Goal: Contribute content: Add original content to the website for others to see

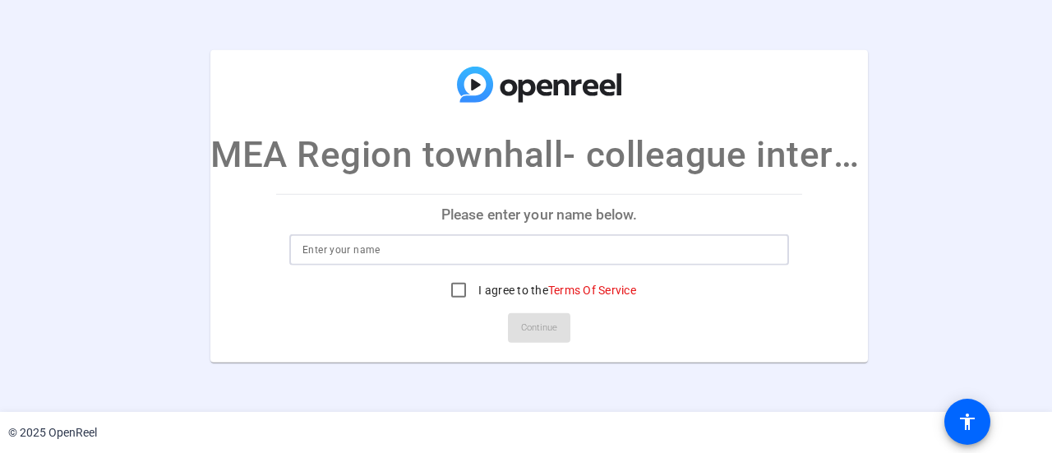
click at [513, 244] on input at bounding box center [538, 250] width 473 height 20
type input "[PERSON_NAME]"
click at [454, 285] on input "I agree to the Terms Of Service" at bounding box center [458, 290] width 33 height 33
checkbox input "true"
click at [541, 334] on span "Continue" at bounding box center [539, 328] width 36 height 25
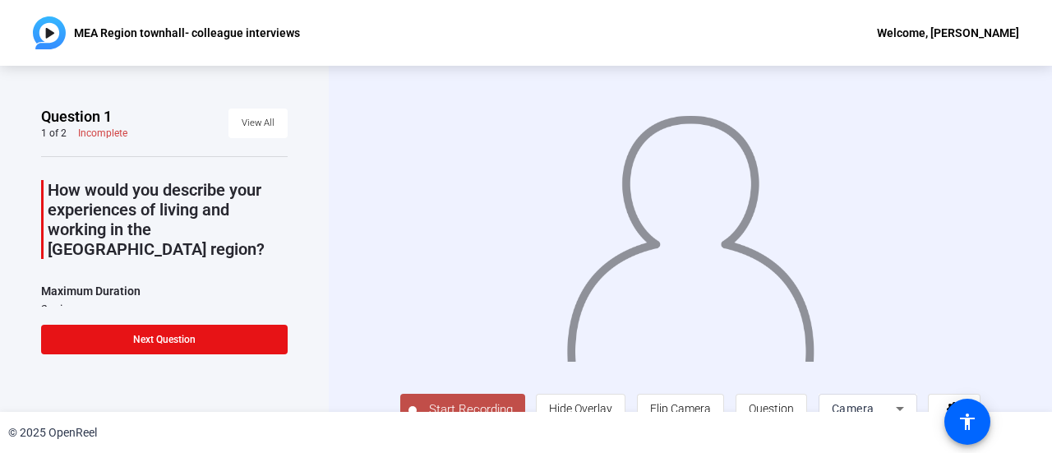
scroll to position [28, 0]
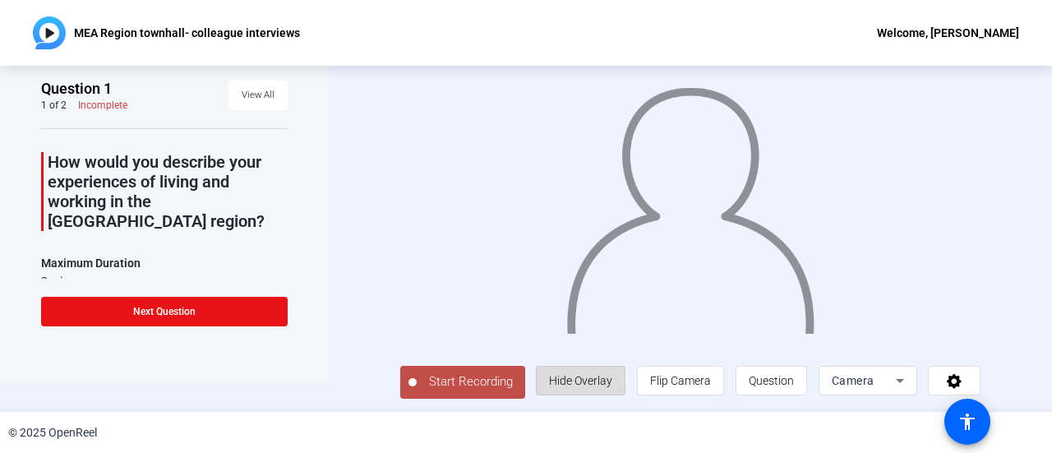
click at [589, 385] on span "Hide Overlay" at bounding box center [580, 380] width 63 height 13
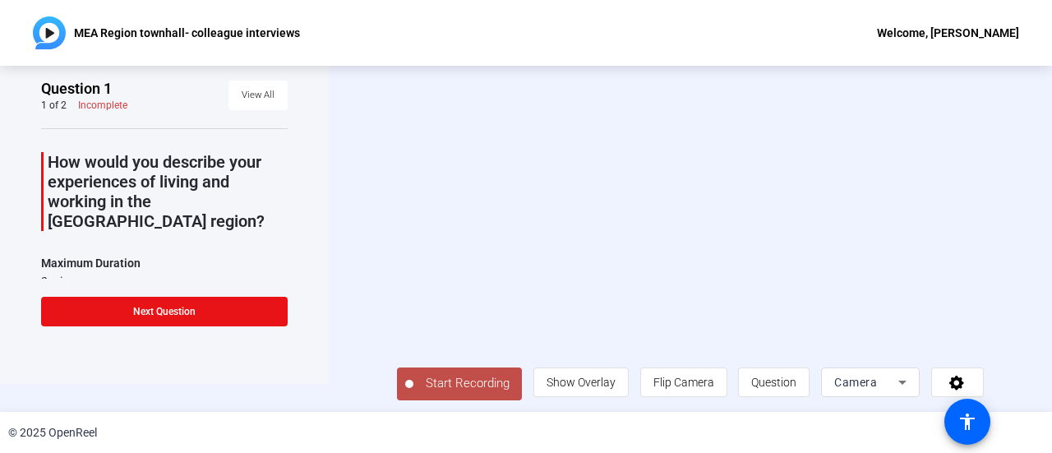
click at [898, 381] on icon at bounding box center [902, 383] width 8 height 4
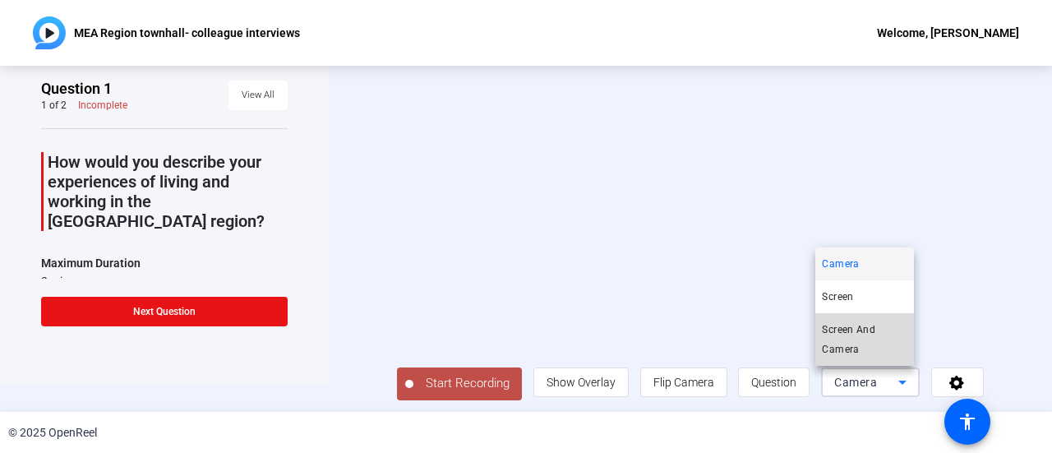
click at [851, 328] on span "Screen And Camera" at bounding box center [864, 339] width 85 height 39
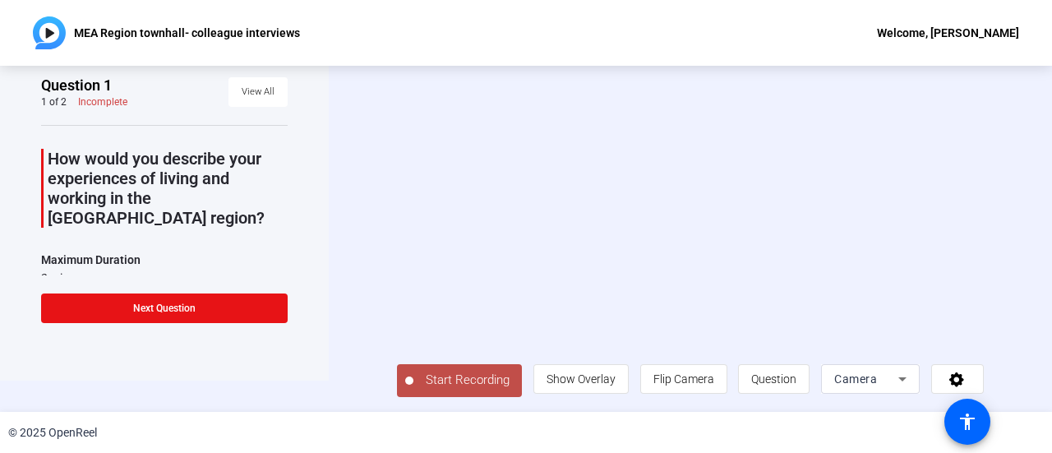
scroll to position [35, 0]
click at [894, 381] on div "Camera" at bounding box center [866, 379] width 64 height 20
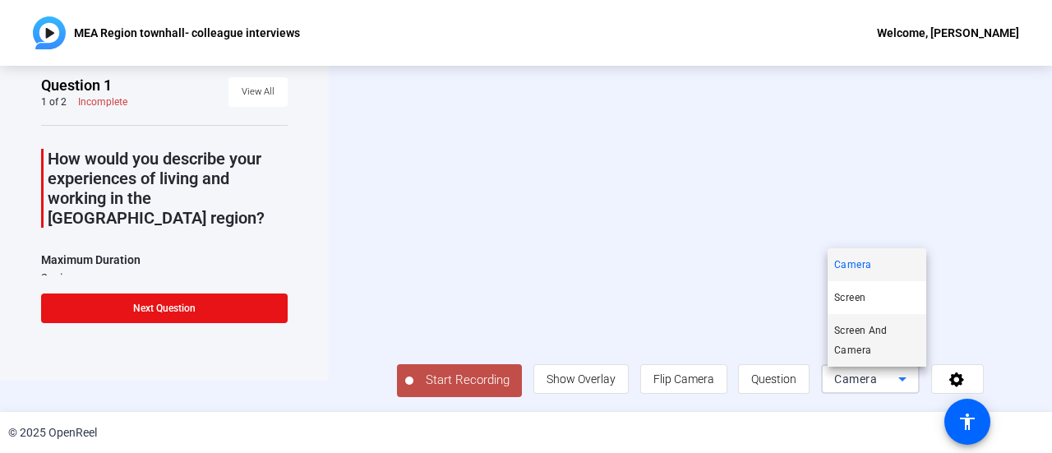
click at [857, 335] on span "Screen And Camera" at bounding box center [876, 340] width 85 height 39
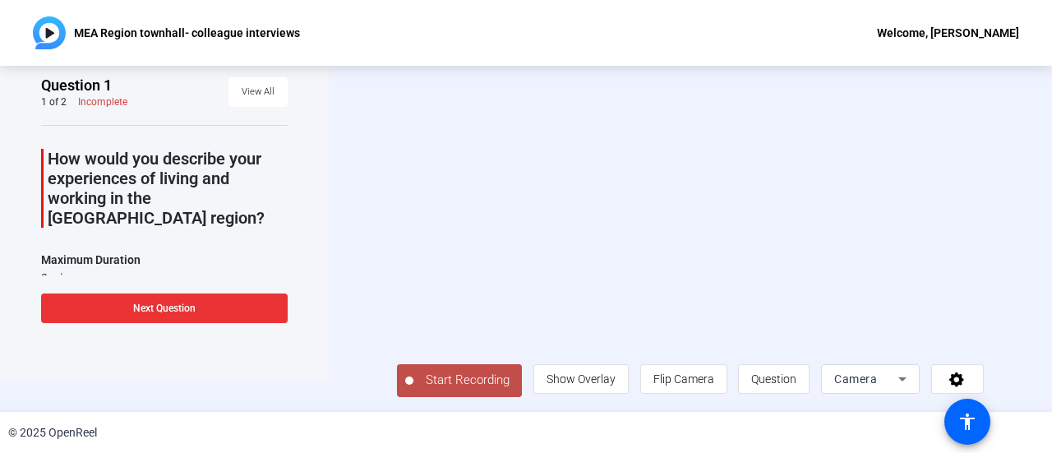
click at [215, 300] on span at bounding box center [164, 307] width 247 height 39
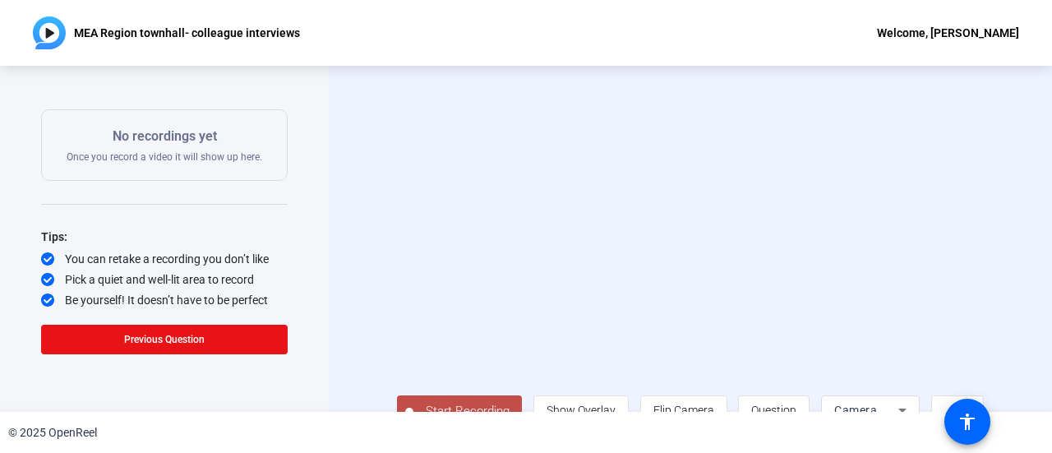
scroll to position [0, 0]
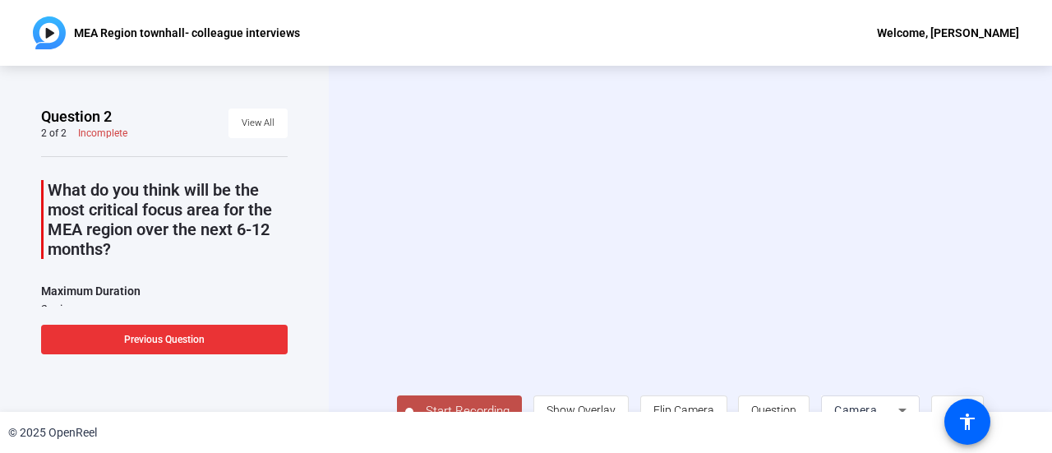
click at [189, 330] on span at bounding box center [164, 339] width 247 height 39
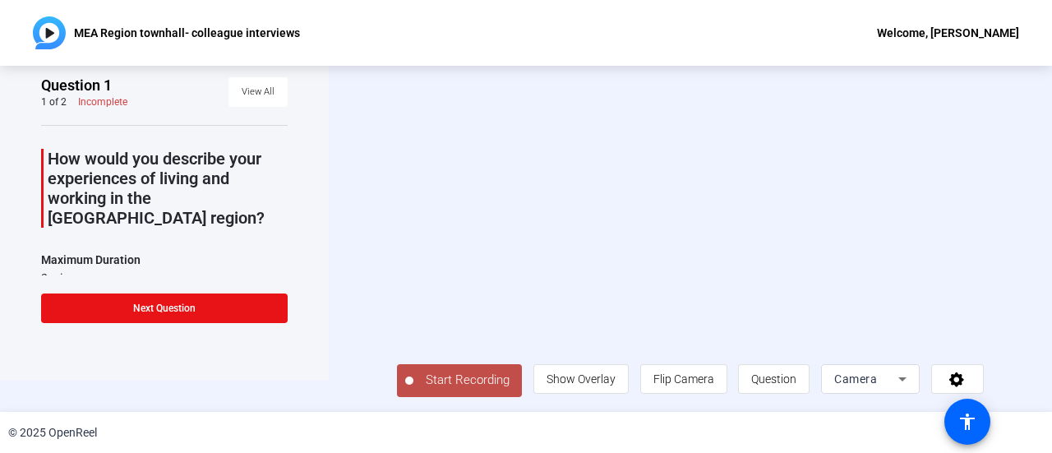
scroll to position [35, 0]
click at [772, 385] on span "Question" at bounding box center [773, 378] width 45 height 13
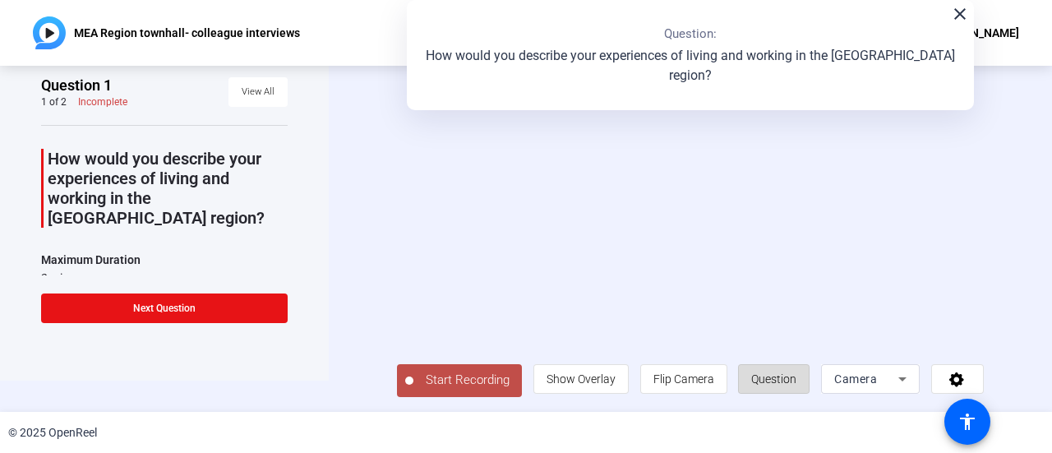
click at [772, 385] on span "Question" at bounding box center [773, 378] width 45 height 13
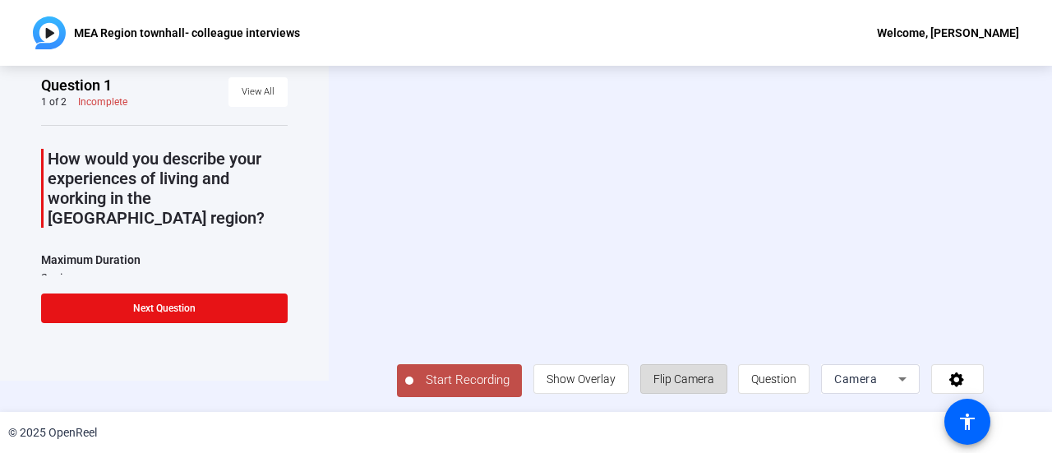
click at [693, 390] on span "Flip Camera" at bounding box center [683, 378] width 61 height 31
click at [580, 385] on span "Show Overlay" at bounding box center [581, 378] width 69 height 13
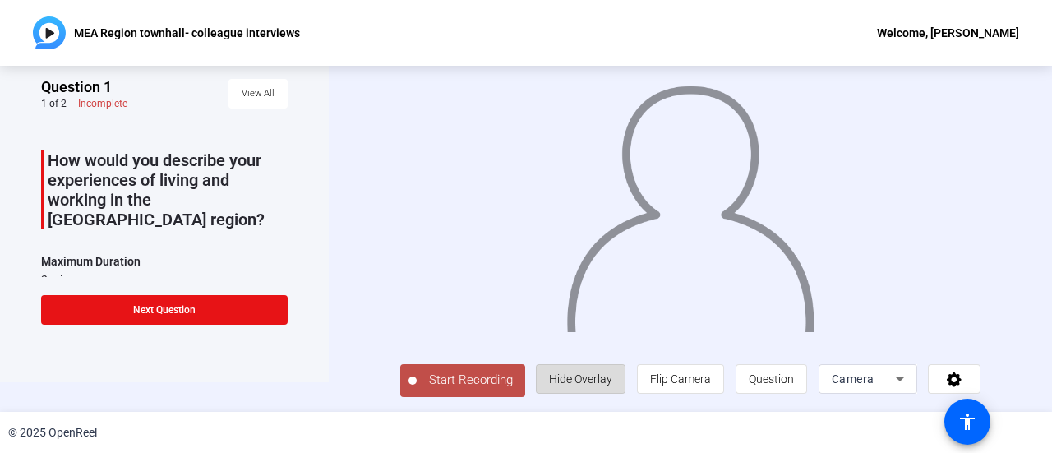
click at [593, 376] on span "Hide Overlay" at bounding box center [580, 378] width 63 height 13
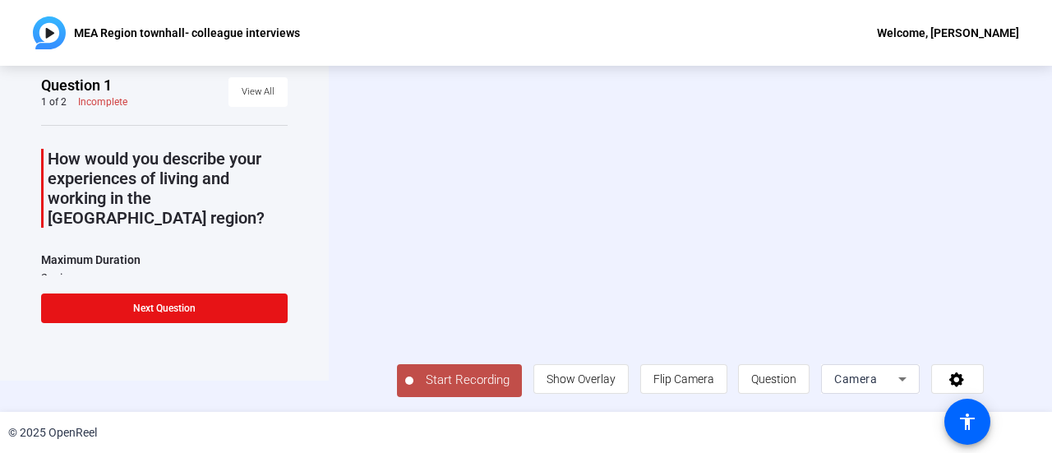
click at [439, 381] on span "Start Recording" at bounding box center [467, 380] width 108 height 19
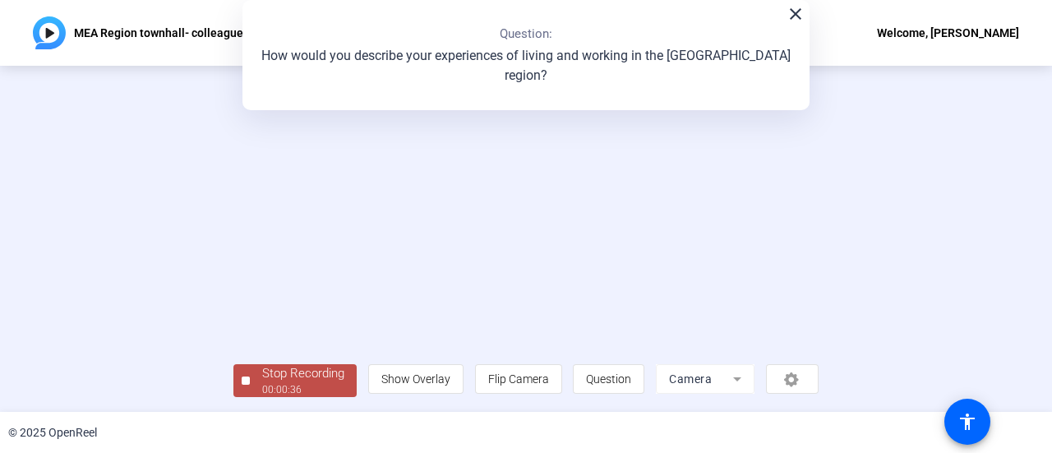
scroll to position [113, 0]
click at [262, 380] on div "Stop Recording" at bounding box center [303, 373] width 82 height 19
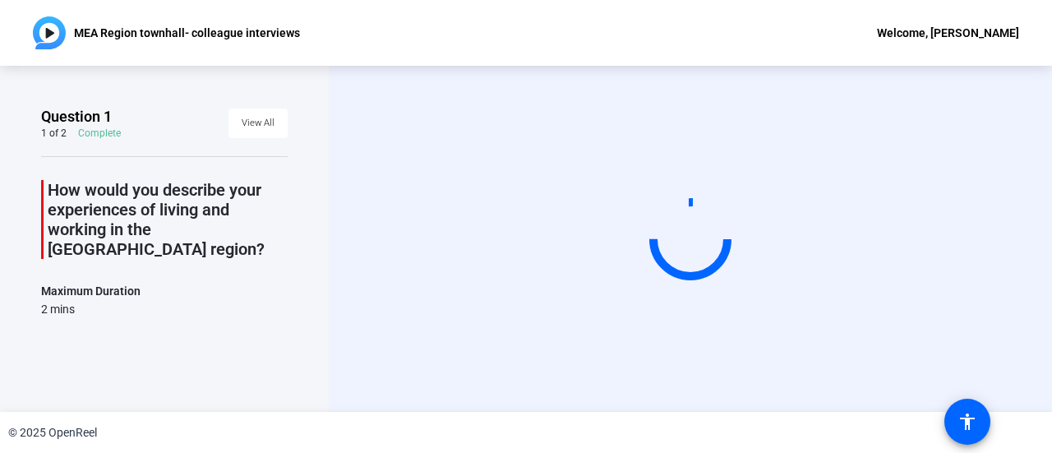
scroll to position [0, 0]
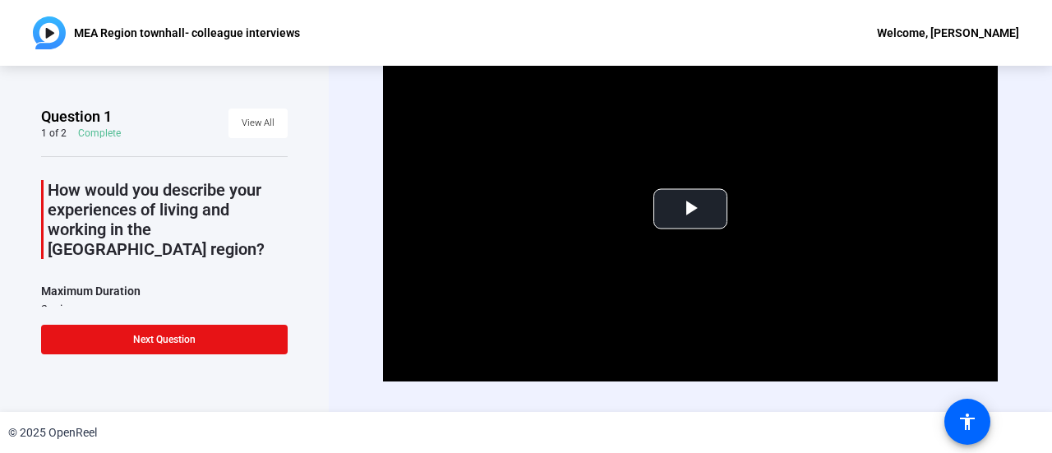
click at [358, 119] on div "Video Player is loading. Play Video Play Mute Current Time 0:00 / Duration -:- …" at bounding box center [690, 239] width 723 height 346
click at [690, 209] on span "Video Player" at bounding box center [690, 209] width 0 height 0
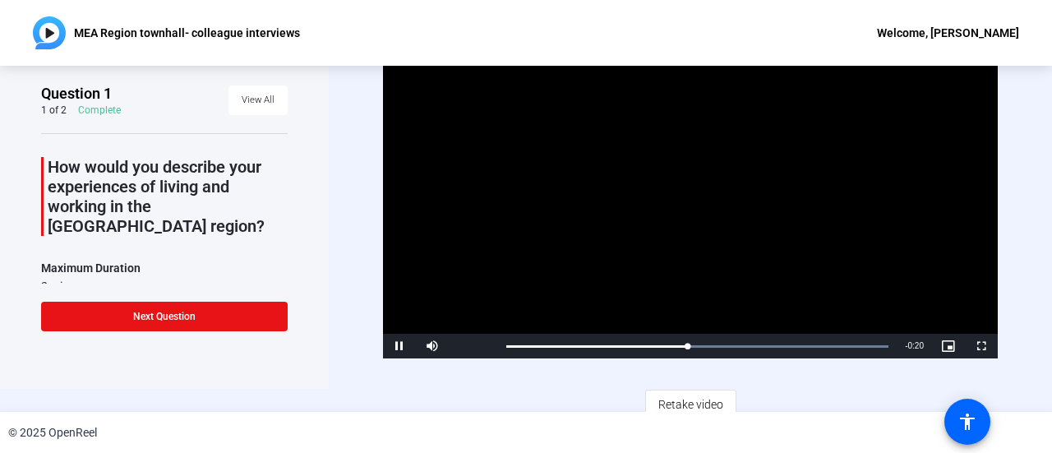
scroll to position [33, 0]
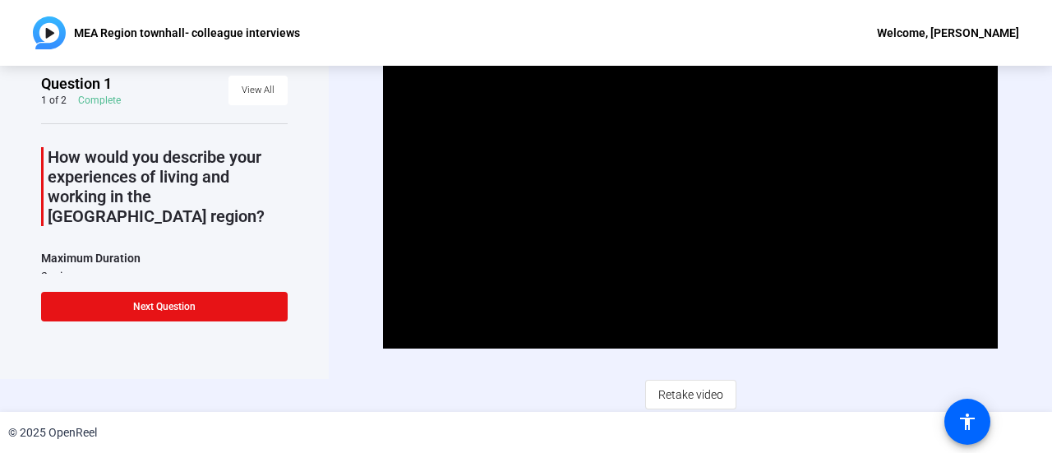
click at [685, 389] on span "Retake video" at bounding box center [690, 394] width 65 height 31
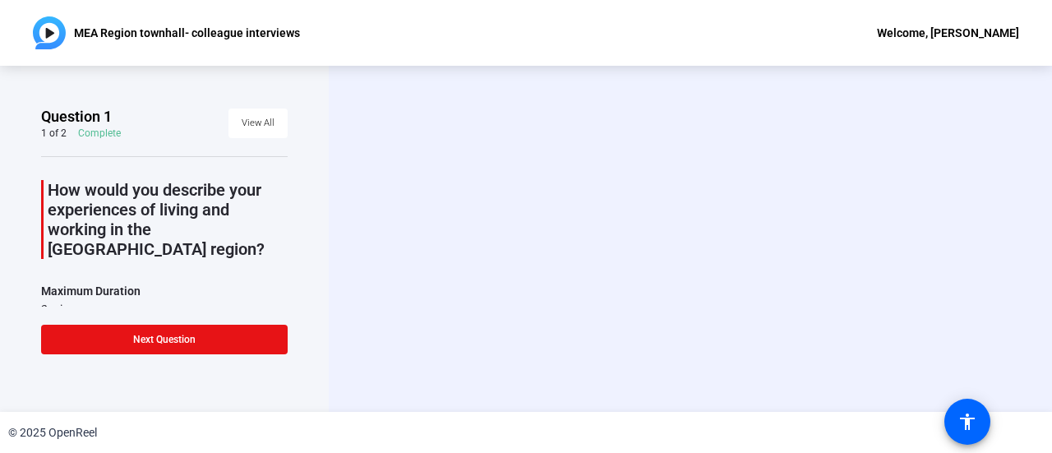
scroll to position [0, 0]
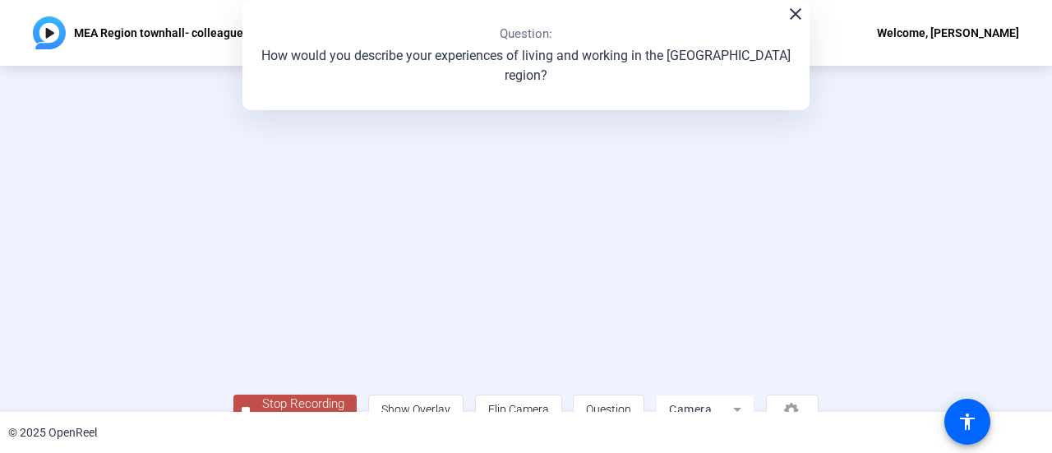
click at [233, 214] on video at bounding box center [525, 214] width 585 height 329
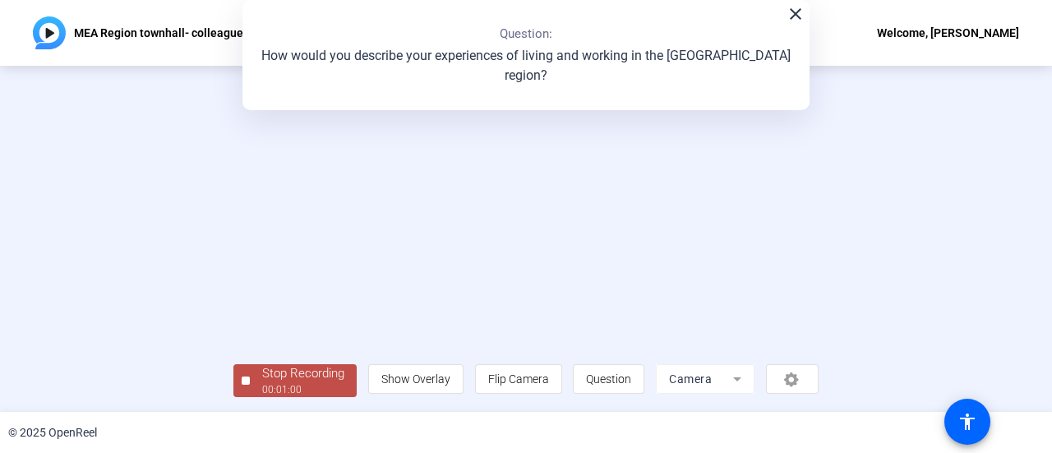
click at [262, 390] on div "00:01:00" at bounding box center [303, 389] width 82 height 15
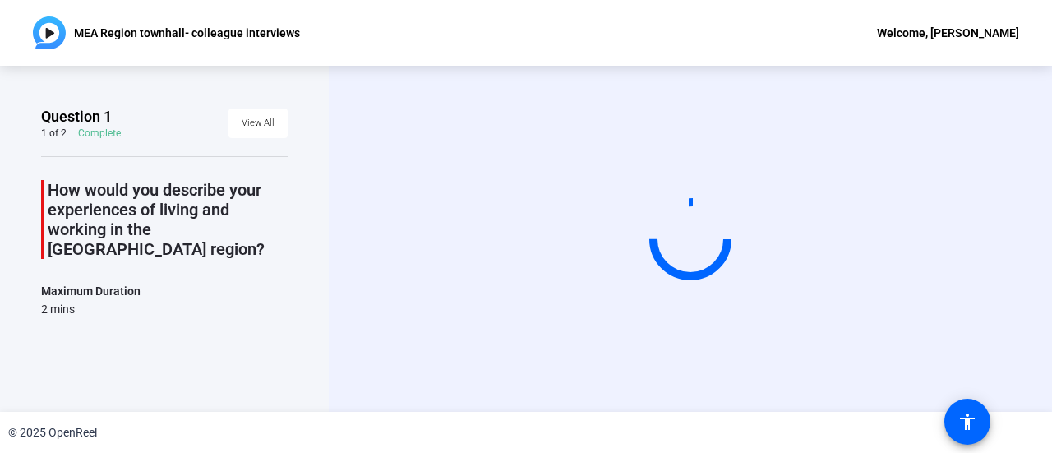
scroll to position [0, 0]
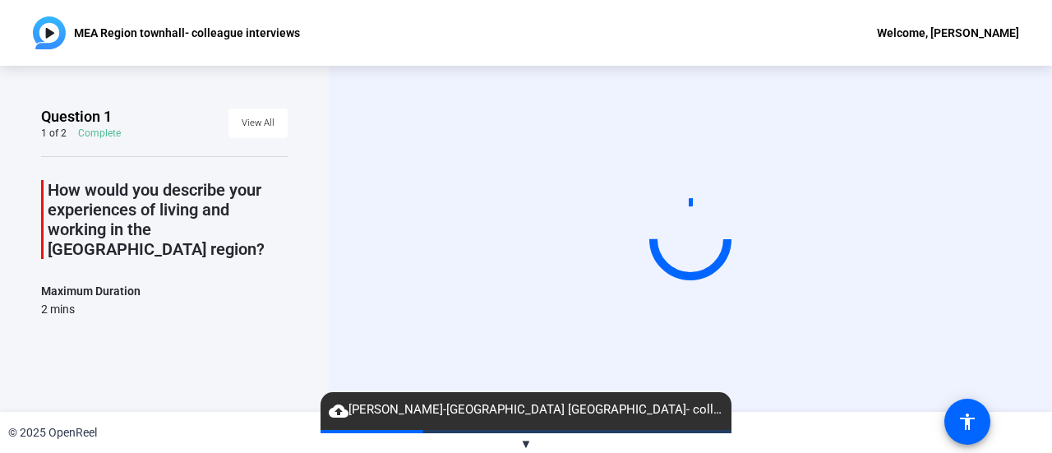
click at [713, 251] on div at bounding box center [690, 239] width 82 height 82
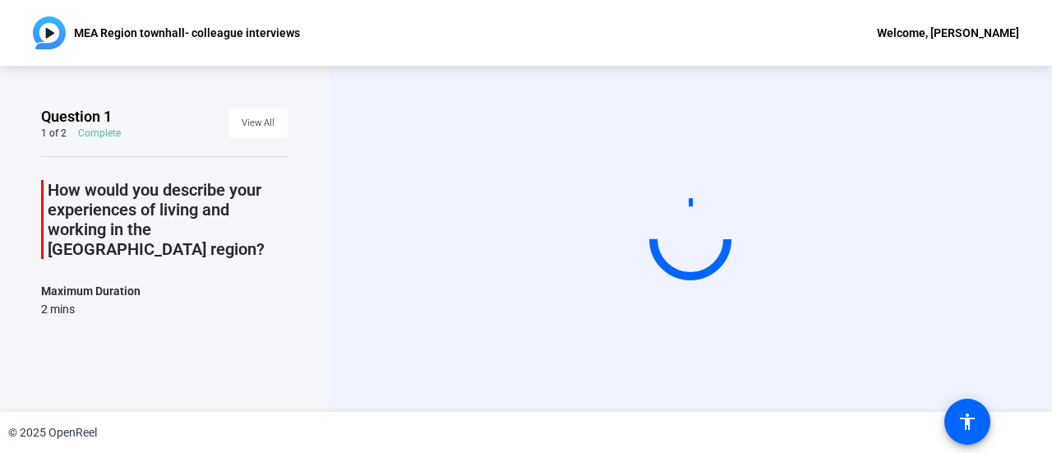
drag, startPoint x: 685, startPoint y: 247, endPoint x: 354, endPoint y: 238, distance: 330.5
click at [354, 238] on div "Start Recording" at bounding box center [690, 239] width 723 height 346
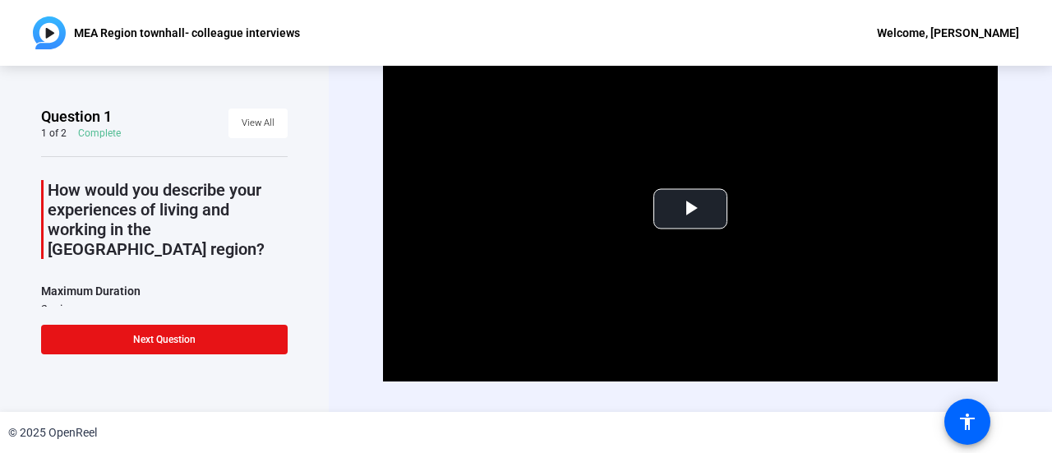
click at [646, 440] on div "© 2025 OpenReel" at bounding box center [526, 432] width 1052 height 41
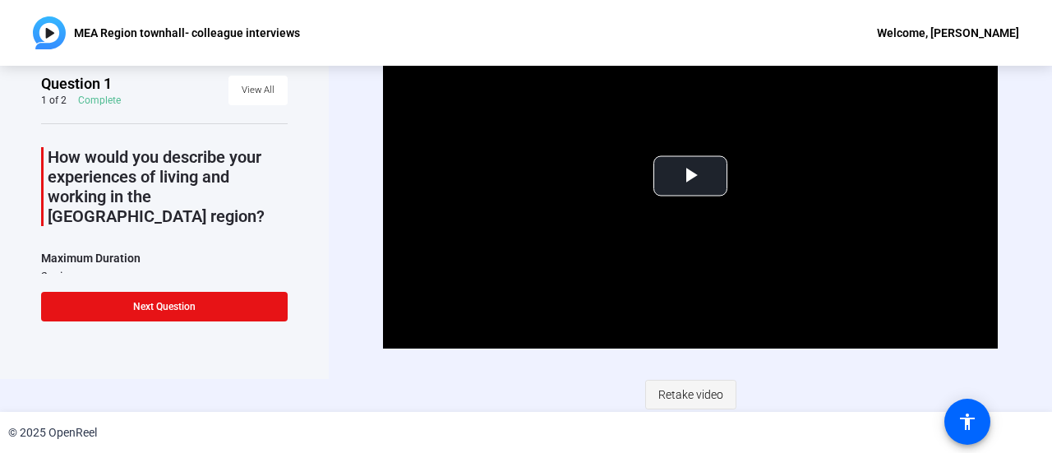
click at [658, 394] on span "Retake video" at bounding box center [690, 394] width 65 height 31
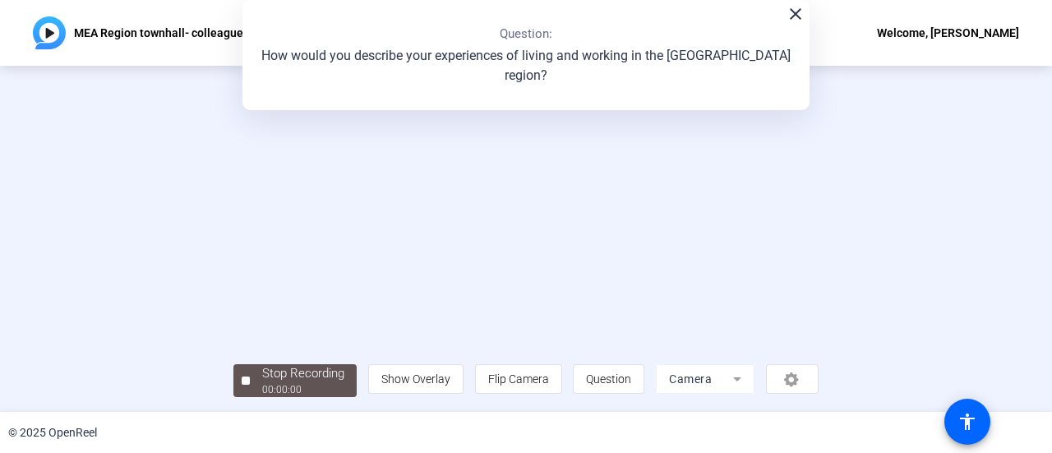
scroll to position [115, 0]
click at [262, 378] on div "Stop Recording" at bounding box center [303, 373] width 82 height 19
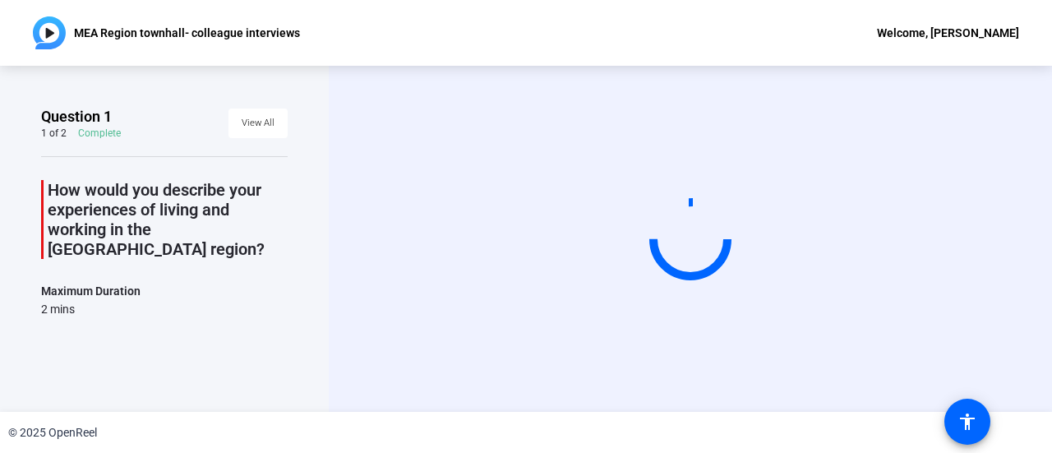
scroll to position [0, 0]
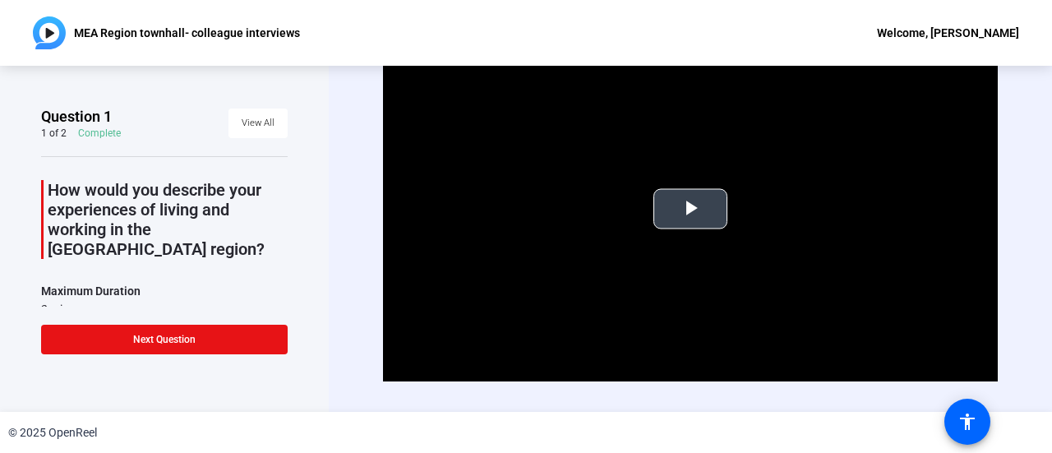
click at [690, 209] on span "Video Player" at bounding box center [690, 209] width 0 height 0
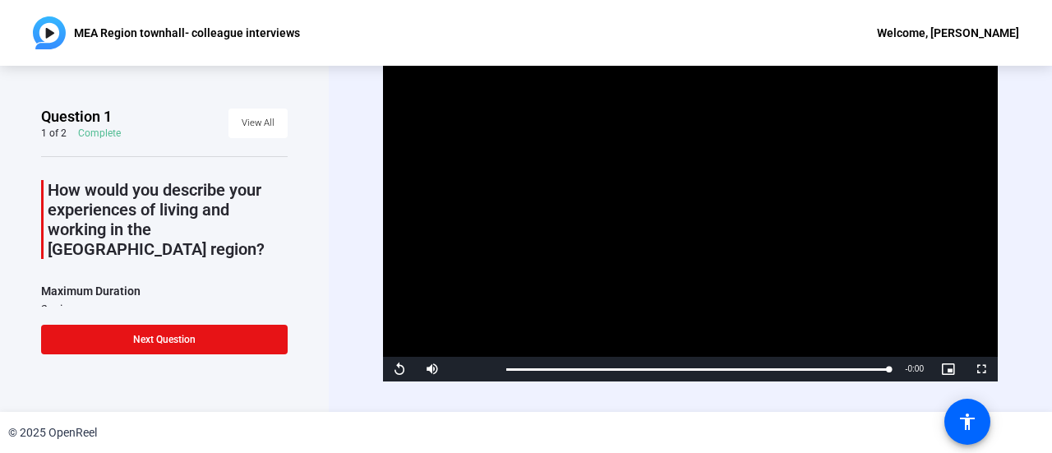
scroll to position [33, 0]
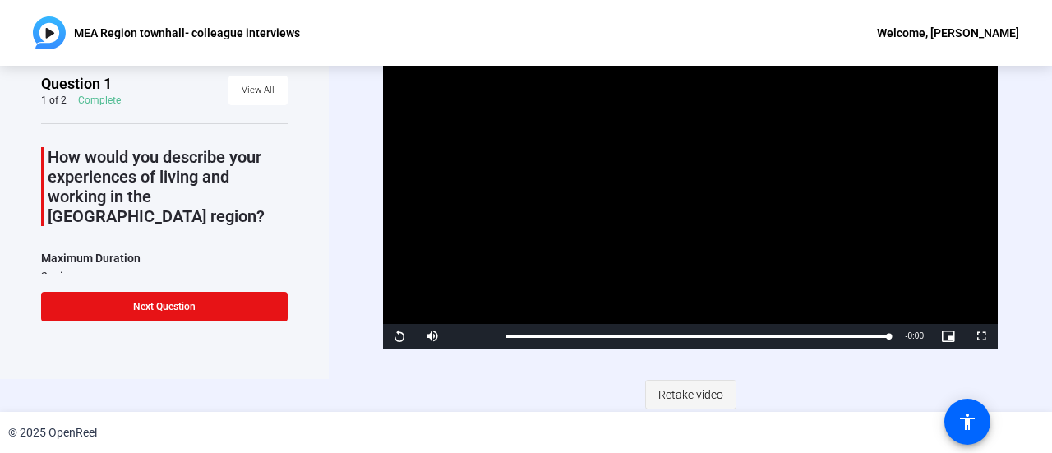
click at [678, 385] on span "Retake video" at bounding box center [690, 394] width 65 height 31
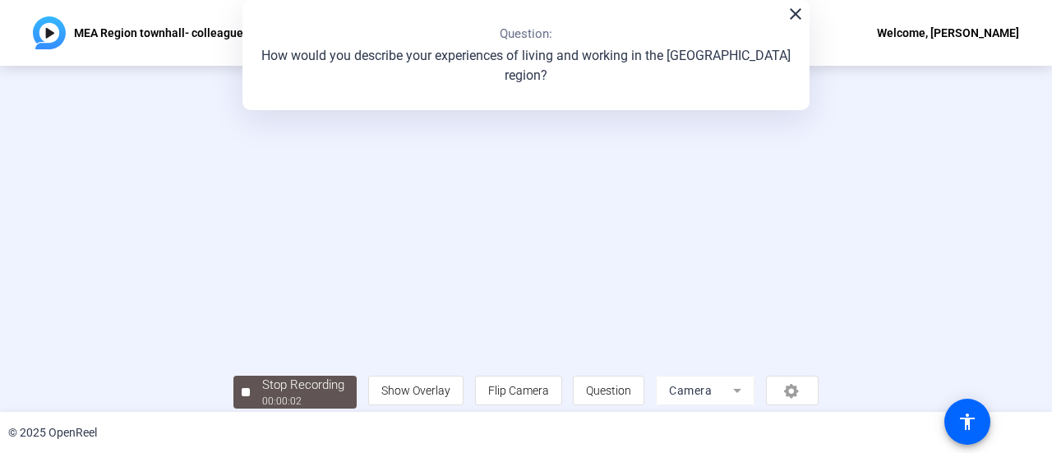
scroll to position [0, 0]
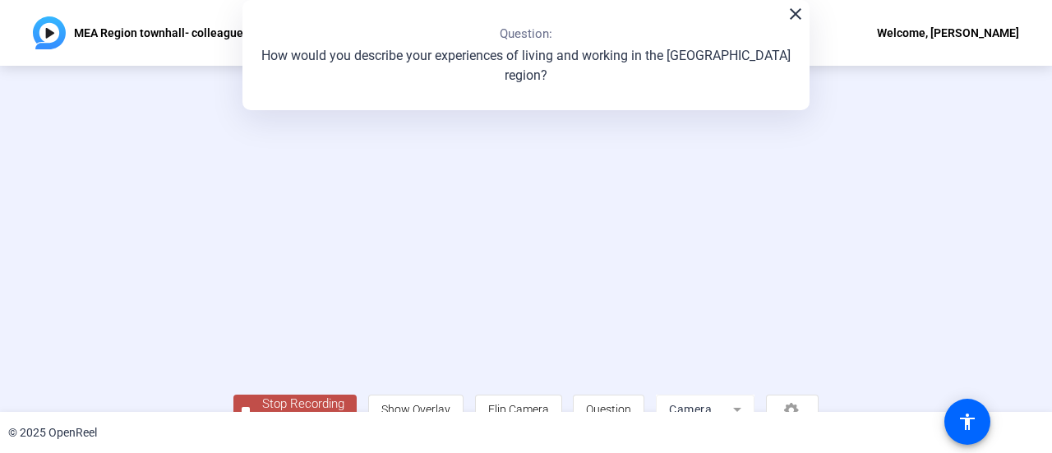
click at [233, 247] on video at bounding box center [525, 214] width 585 height 329
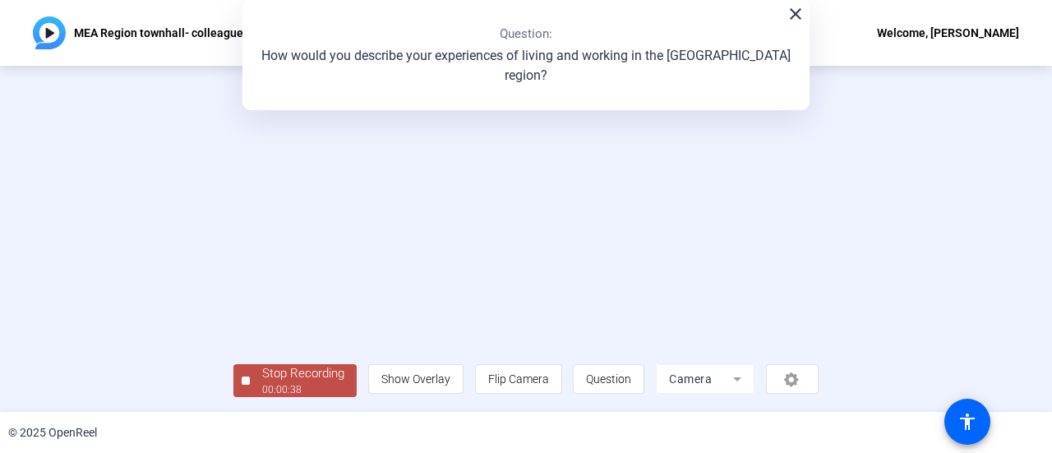
scroll to position [115, 0]
click at [250, 381] on span "Stop Recording 00:00:39" at bounding box center [303, 381] width 107 height 34
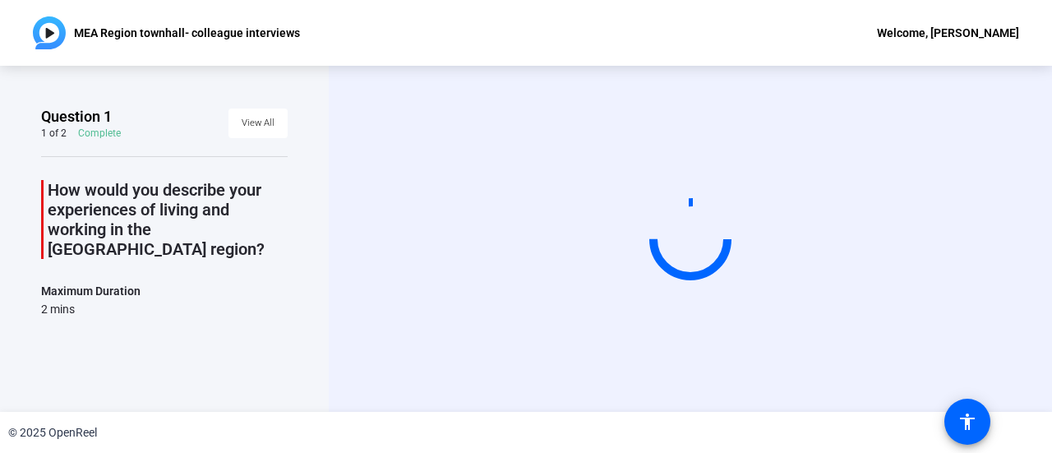
scroll to position [0, 0]
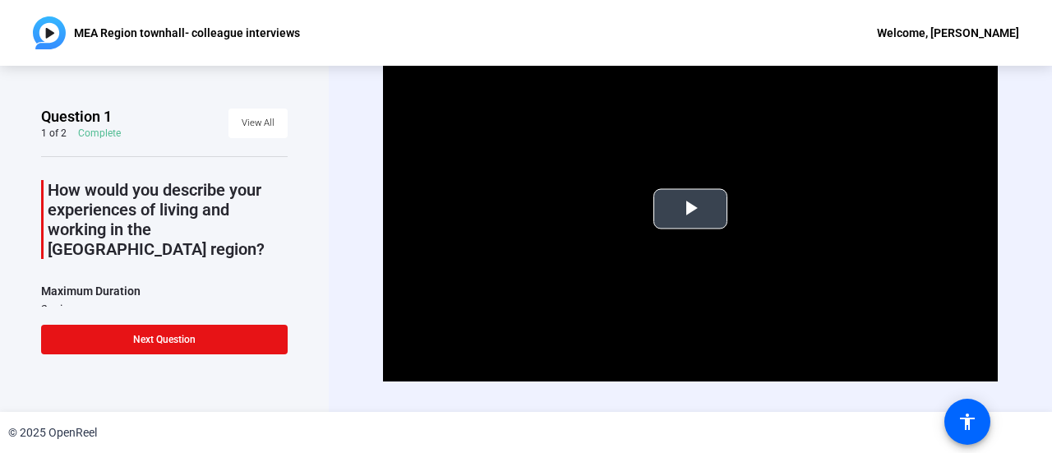
click at [690, 209] on span "Video Player" at bounding box center [690, 209] width 0 height 0
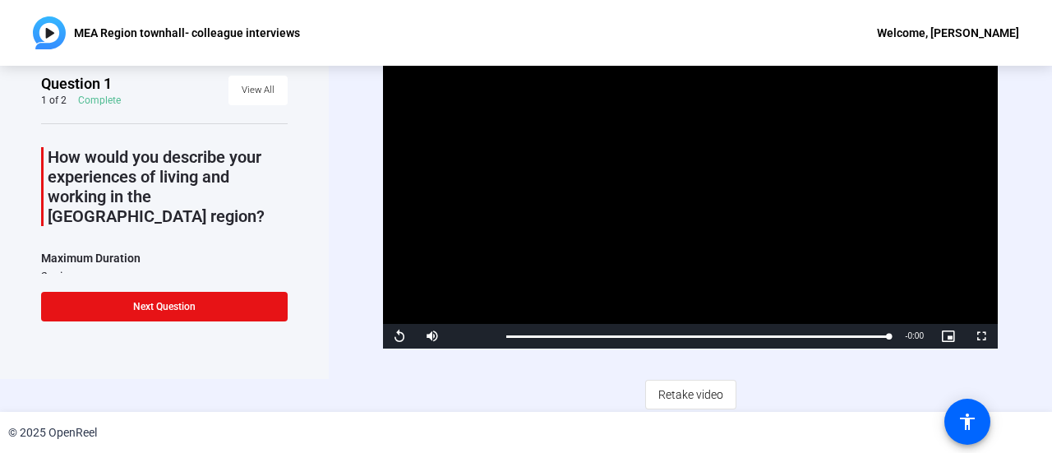
scroll to position [33, 0]
click at [676, 398] on span "Retake video" at bounding box center [690, 394] width 65 height 31
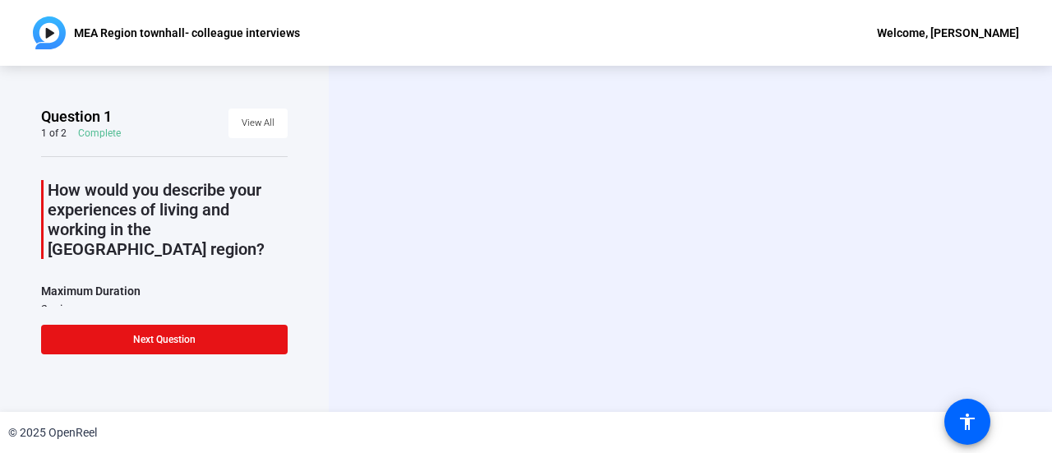
scroll to position [0, 0]
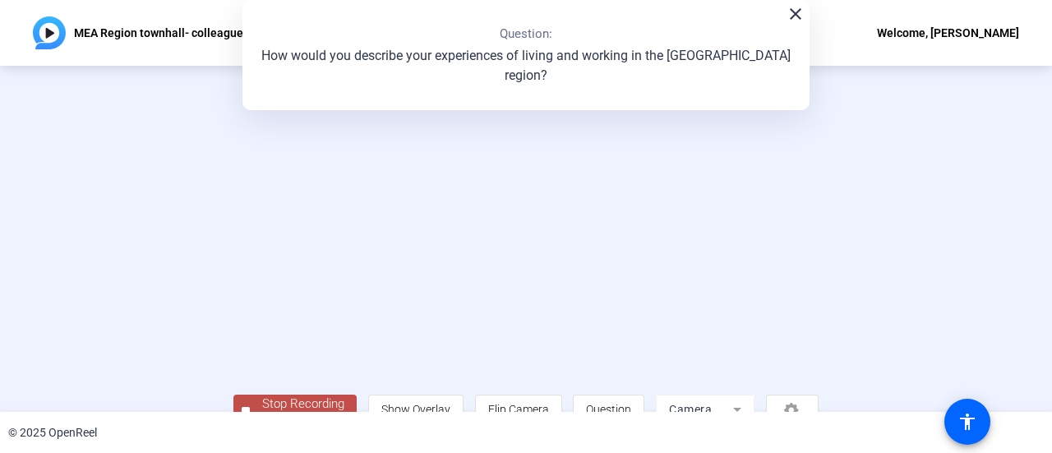
click at [794, 21] on mat-icon "close" at bounding box center [796, 14] width 20 height 20
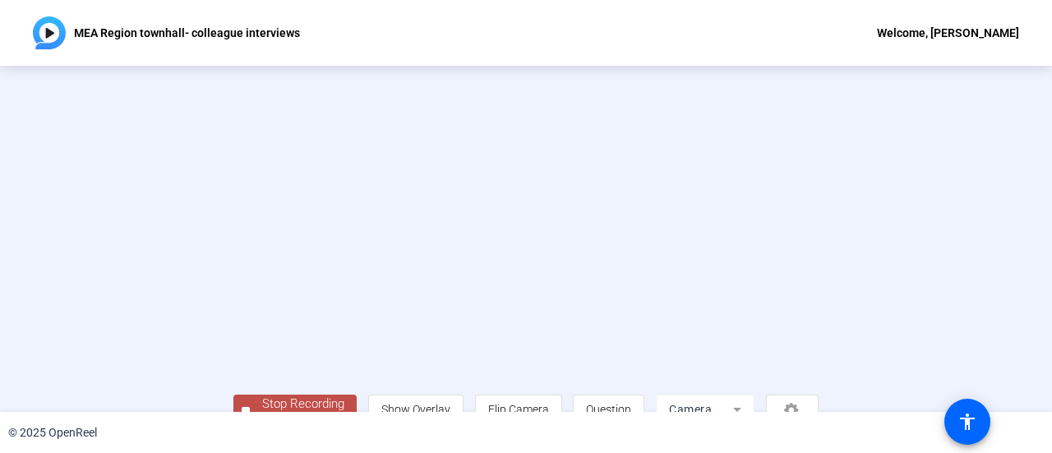
scroll to position [115, 0]
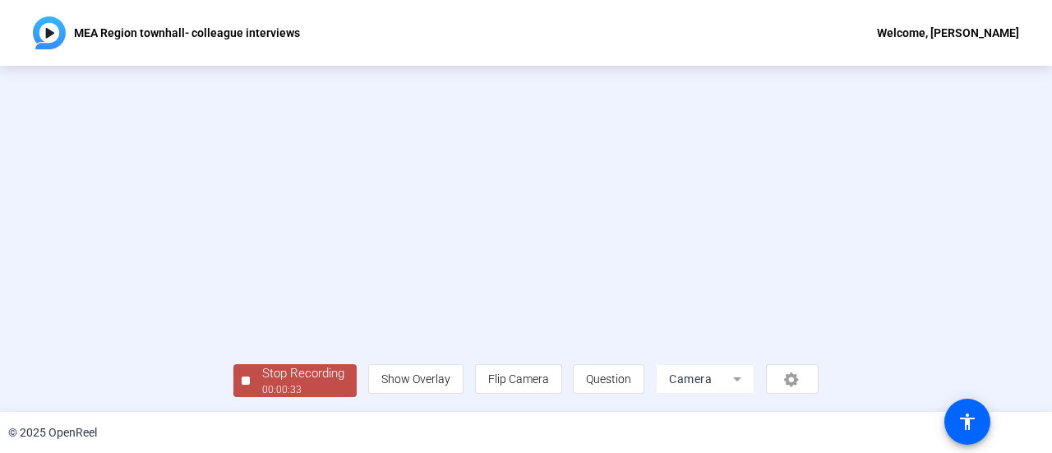
click at [262, 369] on div "Stop Recording" at bounding box center [303, 373] width 82 height 19
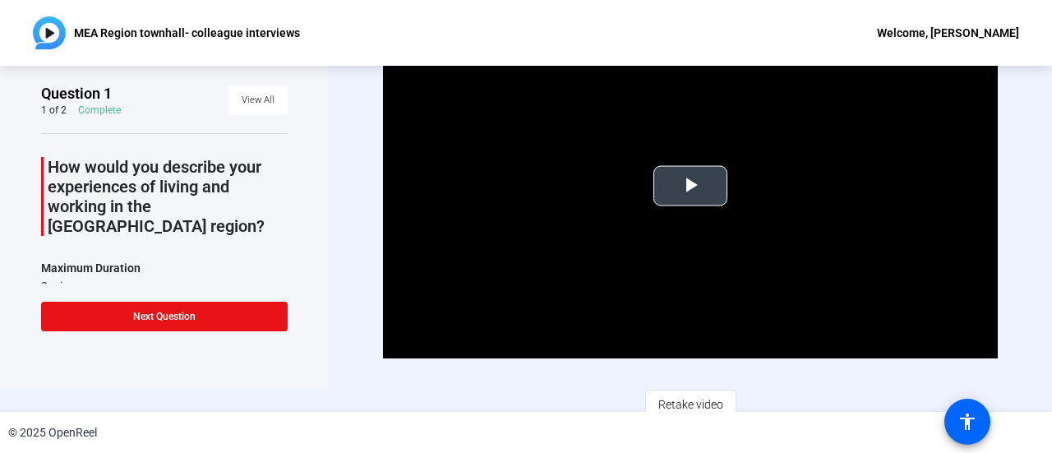
scroll to position [33, 0]
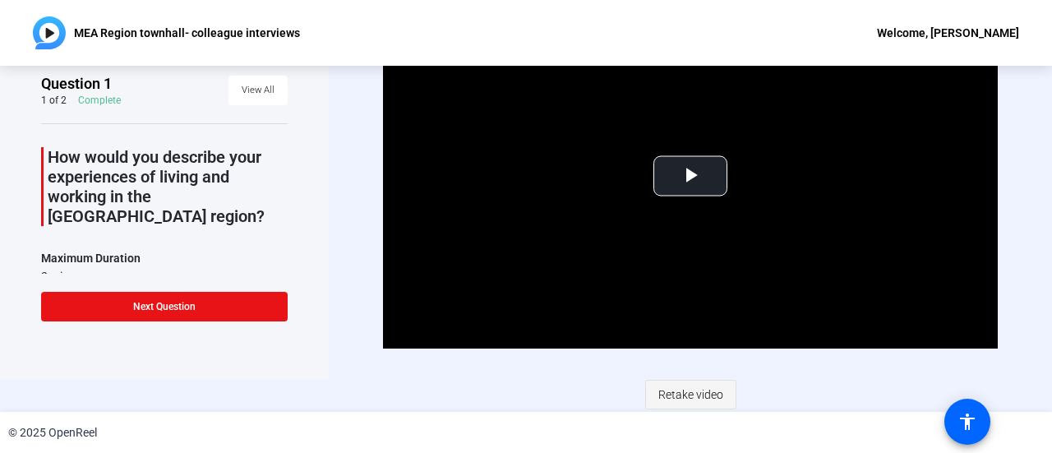
click at [693, 389] on span "Retake video" at bounding box center [690, 394] width 65 height 31
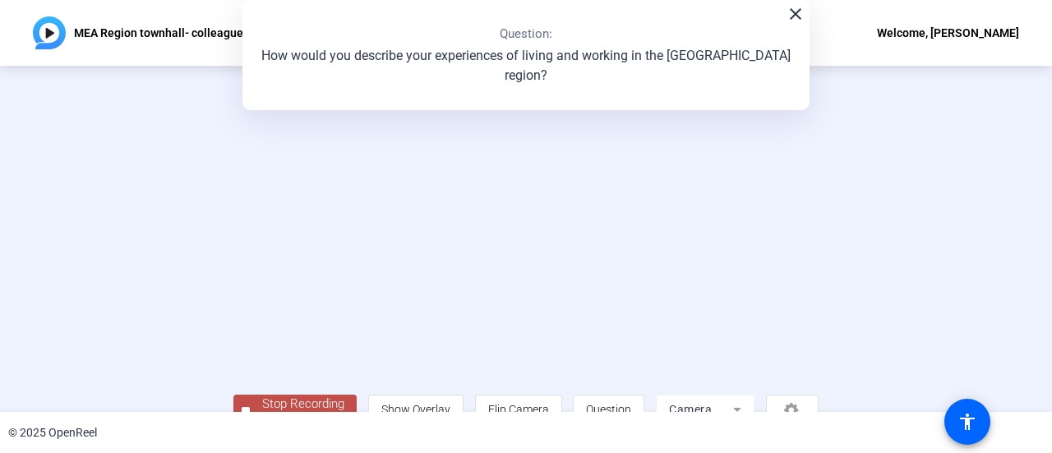
click at [233, 264] on video at bounding box center [525, 214] width 585 height 329
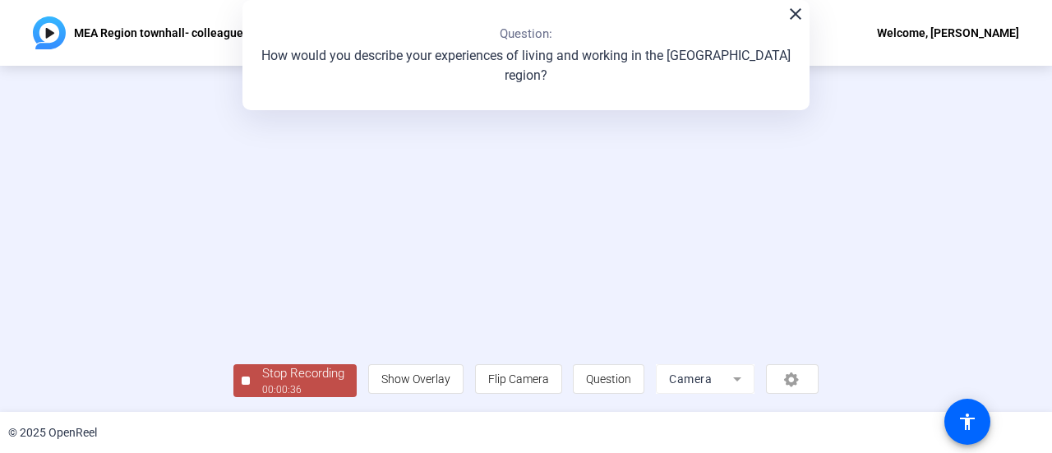
scroll to position [115, 0]
click at [262, 379] on div "Stop Recording" at bounding box center [303, 373] width 82 height 19
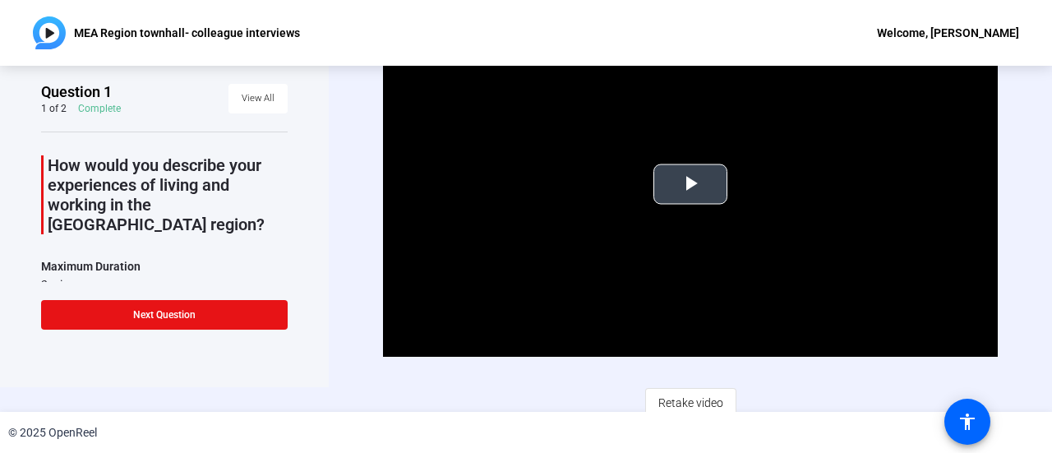
scroll to position [33, 0]
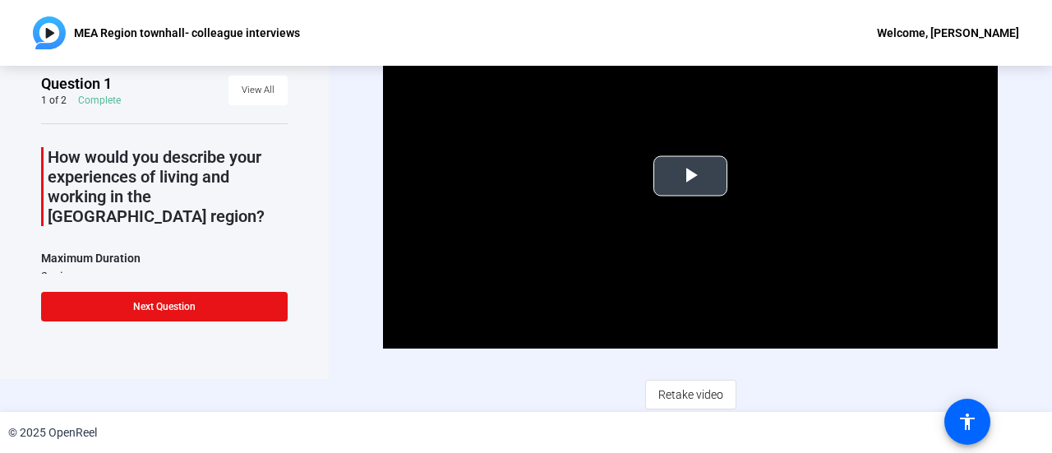
click at [690, 176] on span "Video Player" at bounding box center [690, 176] width 0 height 0
click at [701, 388] on span "Retake video" at bounding box center [690, 394] width 65 height 31
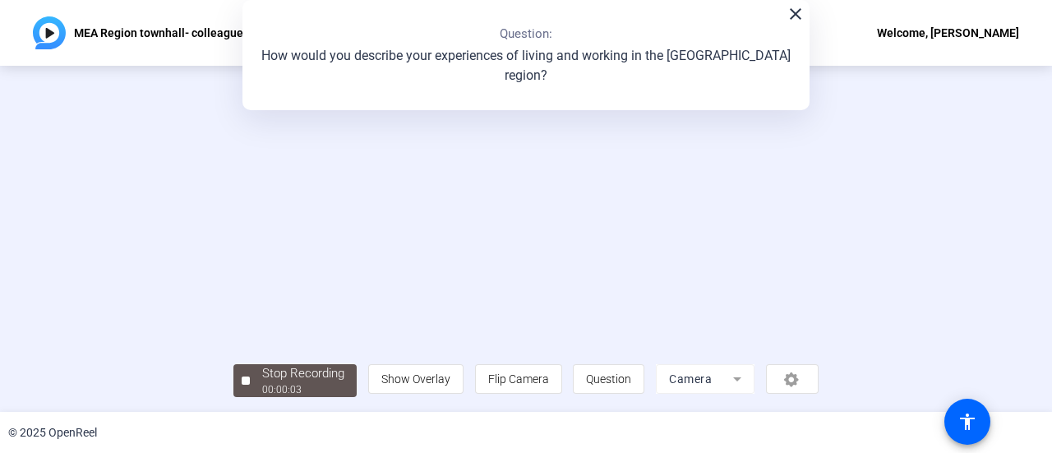
scroll to position [0, 0]
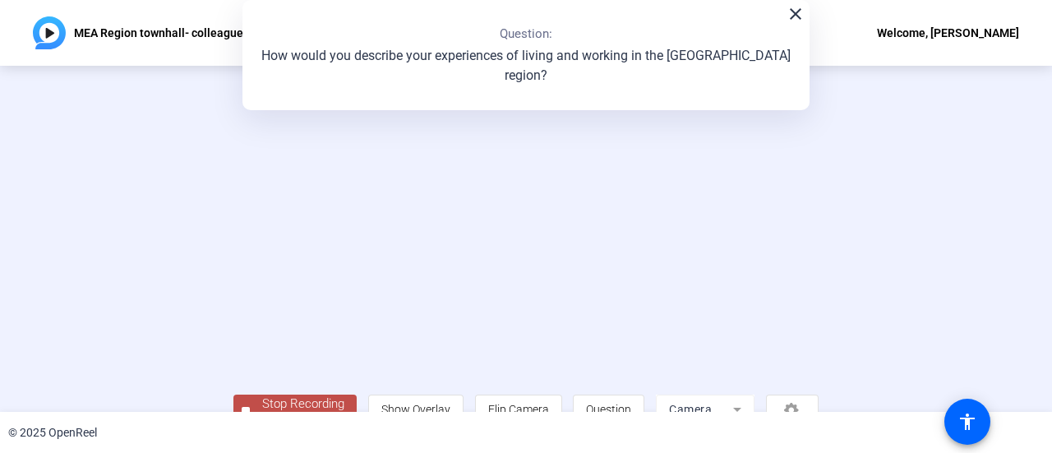
click at [482, 379] on video at bounding box center [525, 214] width 585 height 329
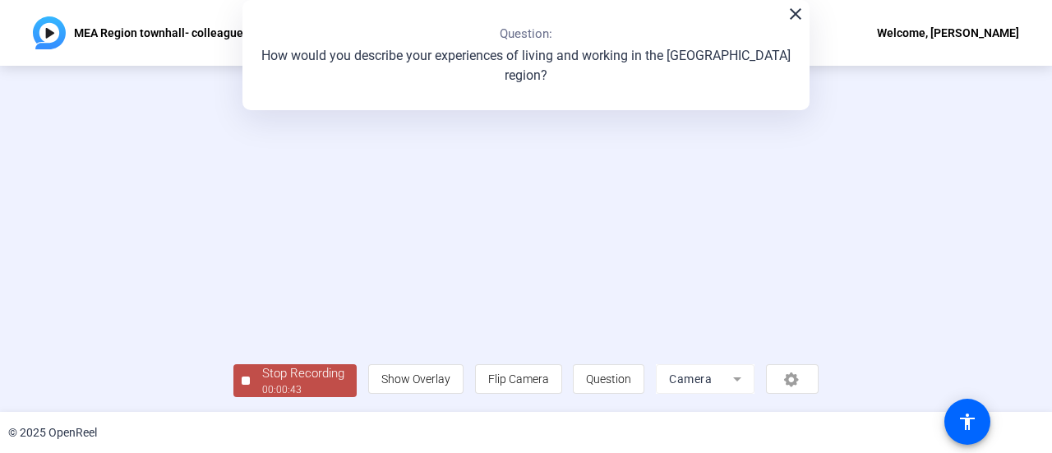
scroll to position [115, 0]
click at [130, 397] on div "Question 1 1 of 2 Complete View All How would you describe your experiences of …" at bounding box center [526, 239] width 1052 height 346
click at [262, 376] on div "Stop Recording" at bounding box center [303, 373] width 82 height 19
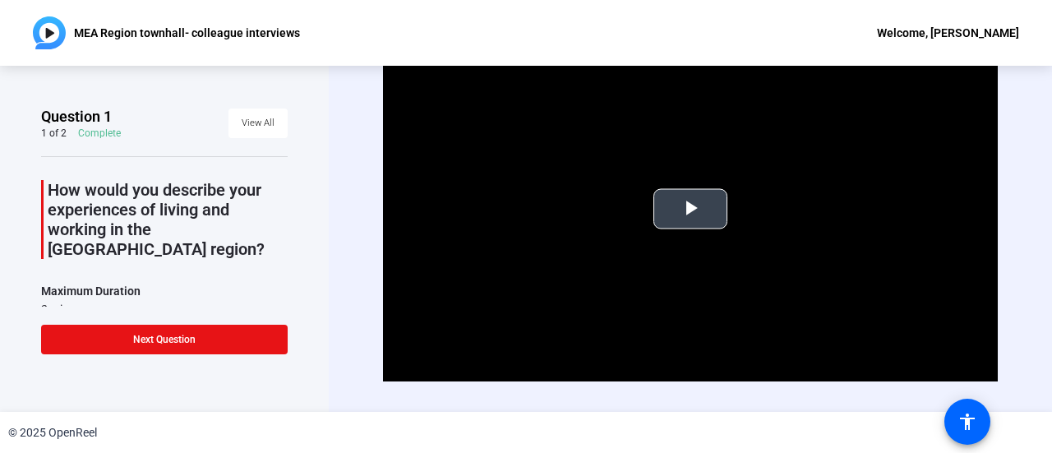
click at [690, 209] on span "Video Player" at bounding box center [690, 209] width 0 height 0
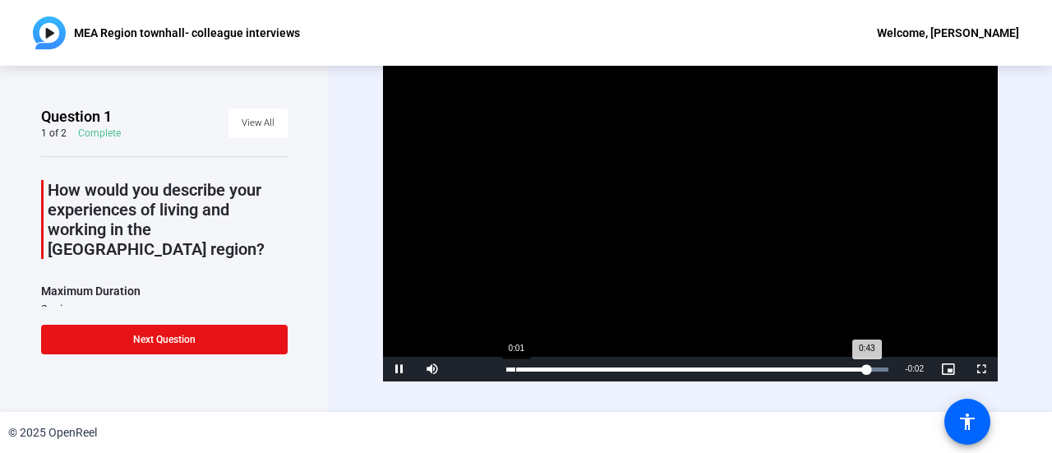
click at [516, 367] on div "0:43" at bounding box center [686, 369] width 361 height 4
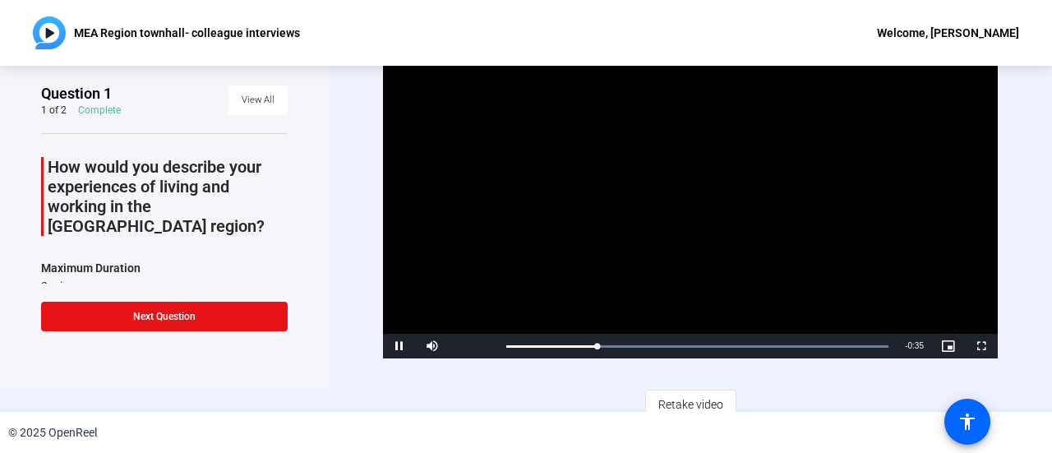
scroll to position [33, 0]
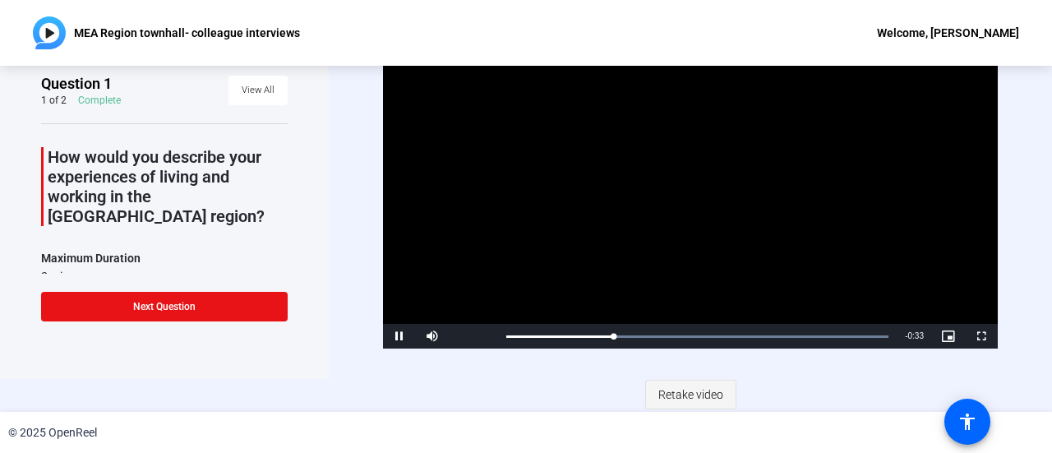
click at [674, 390] on span "Retake video" at bounding box center [690, 394] width 65 height 31
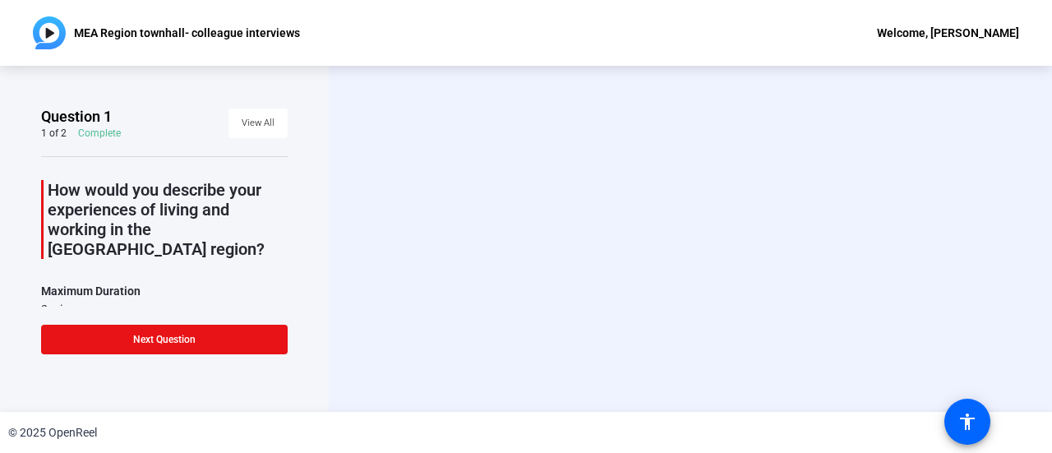
scroll to position [0, 0]
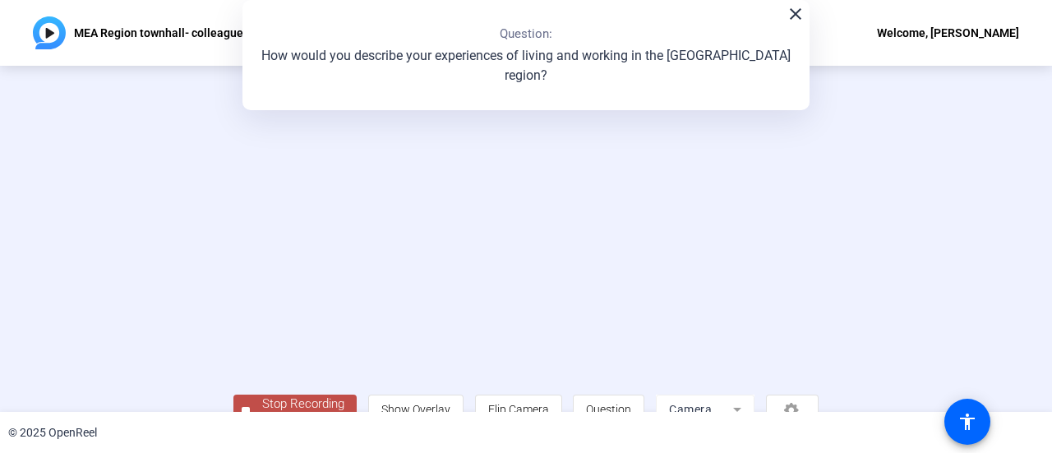
click at [233, 298] on video at bounding box center [525, 214] width 585 height 329
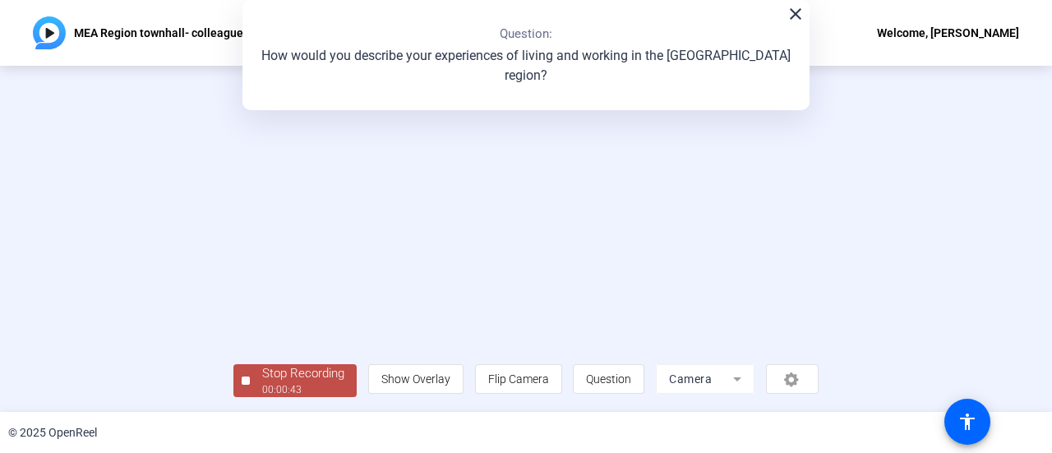
click at [262, 375] on div "Stop Recording" at bounding box center [303, 373] width 82 height 19
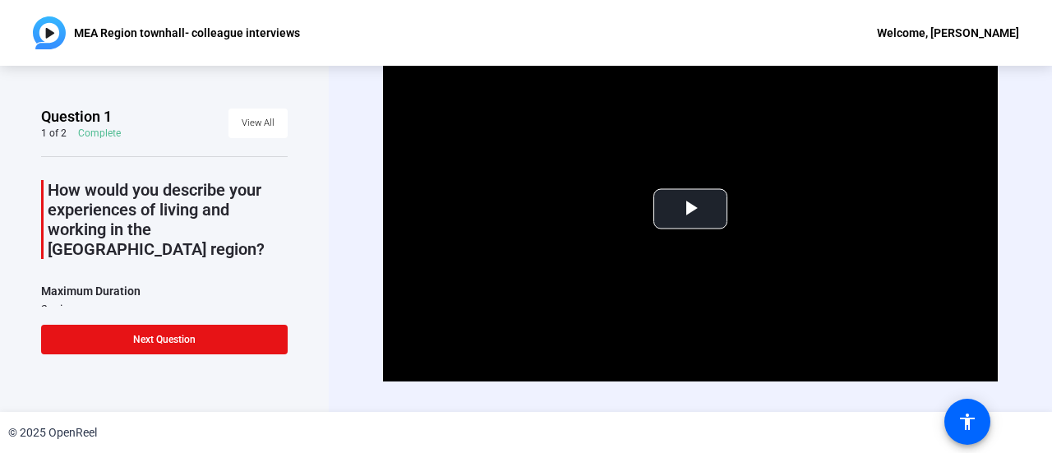
click at [690, 209] on span "Video Player" at bounding box center [690, 209] width 0 height 0
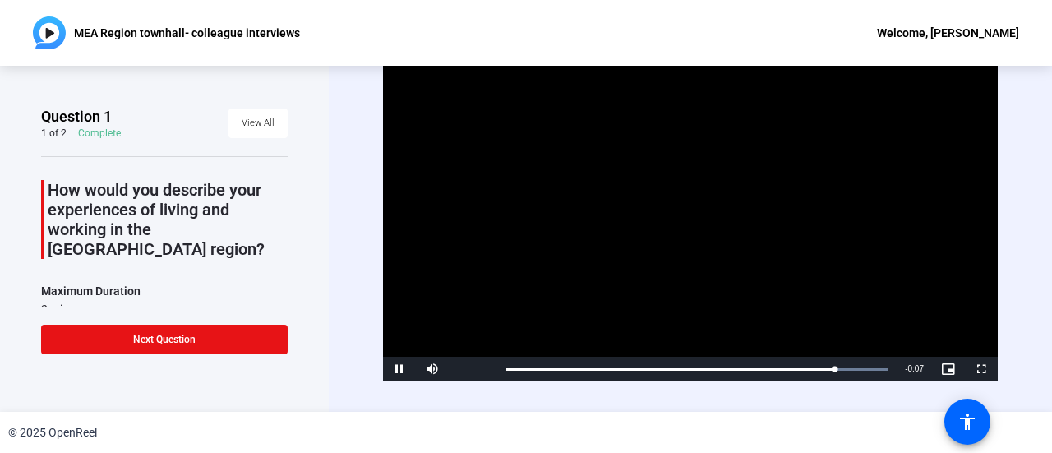
scroll to position [33, 0]
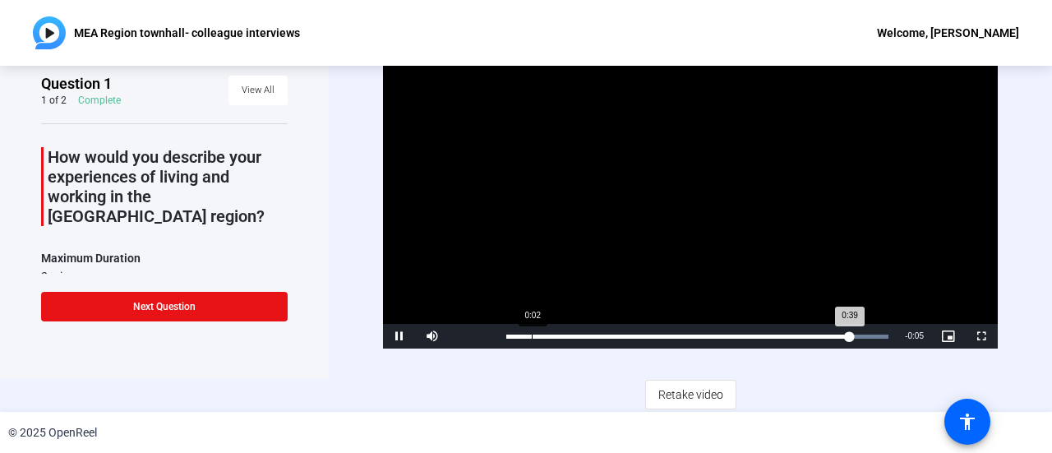
click at [531, 336] on div "Loaded : 100.00% 0:02 0:39" at bounding box center [697, 336] width 382 height 4
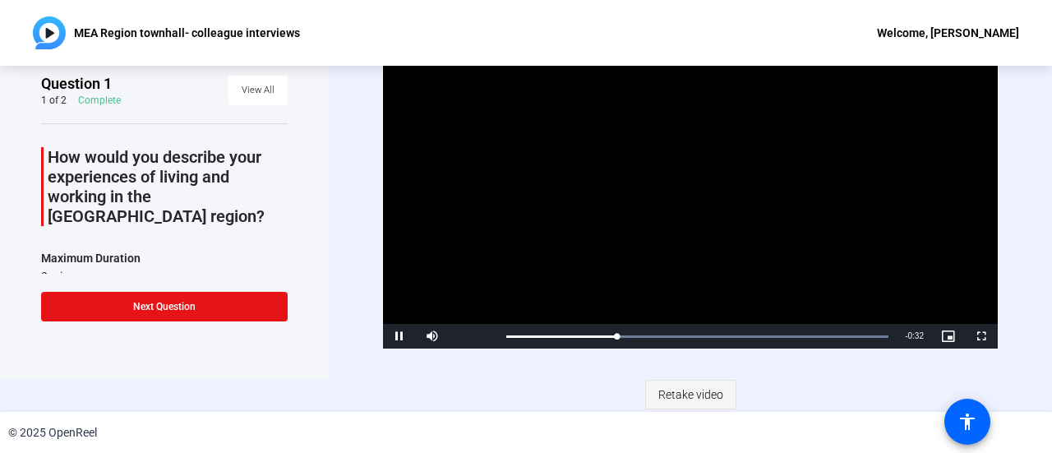
click at [677, 389] on span "Retake video" at bounding box center [690, 394] width 65 height 31
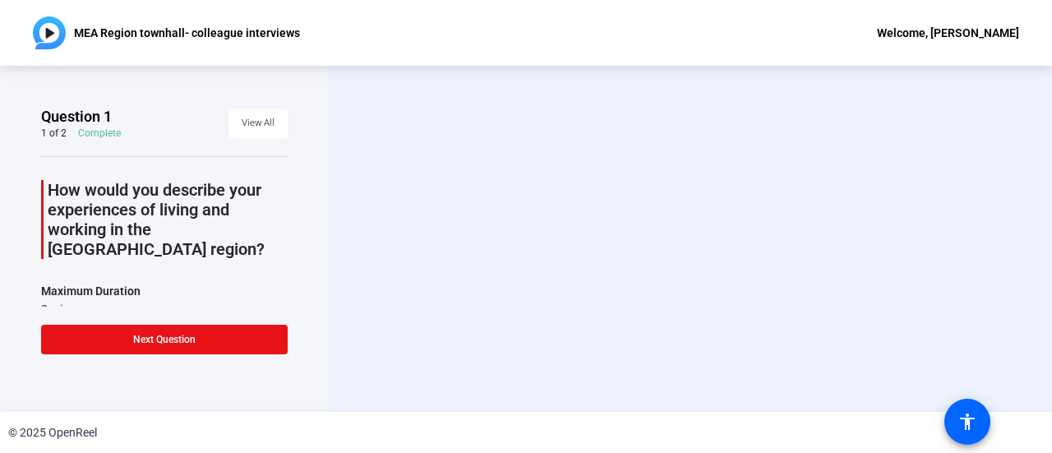
scroll to position [0, 0]
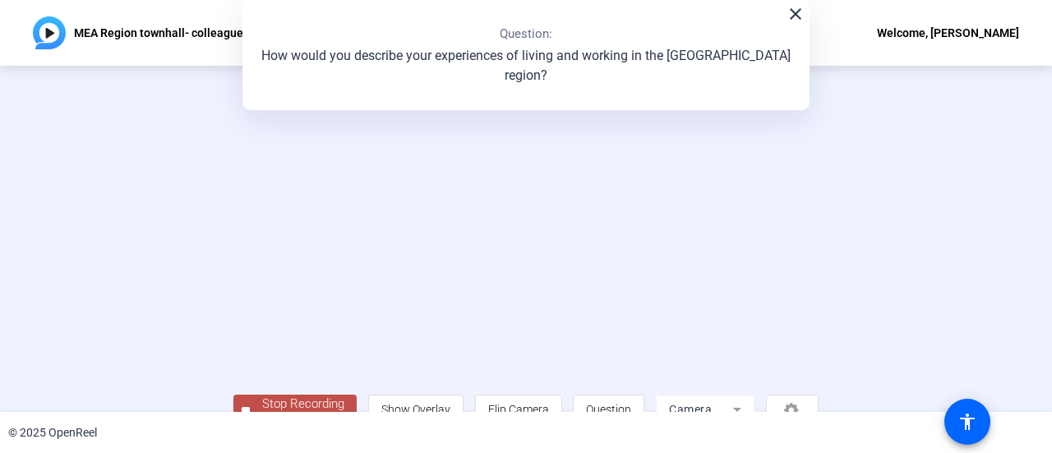
click at [233, 277] on video at bounding box center [525, 214] width 585 height 329
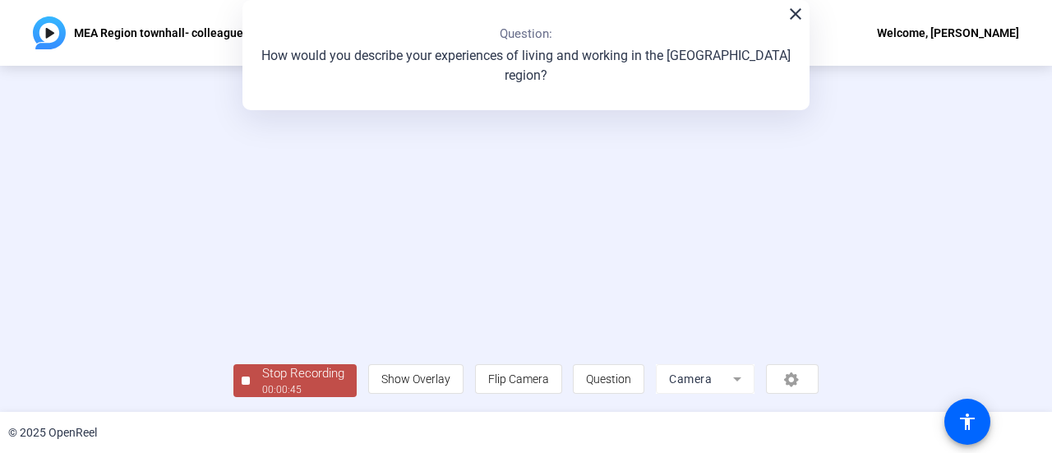
scroll to position [115, 0]
click at [262, 376] on div "Stop Recording" at bounding box center [303, 373] width 82 height 19
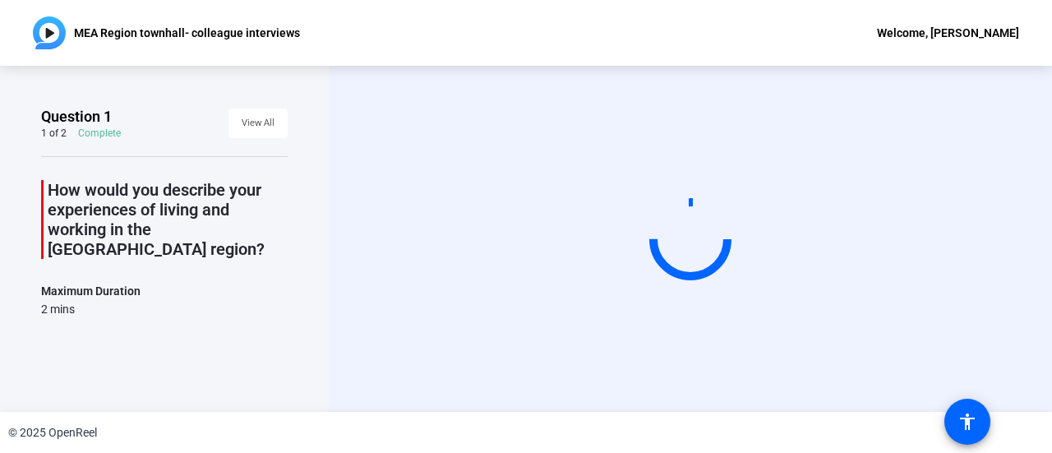
scroll to position [0, 0]
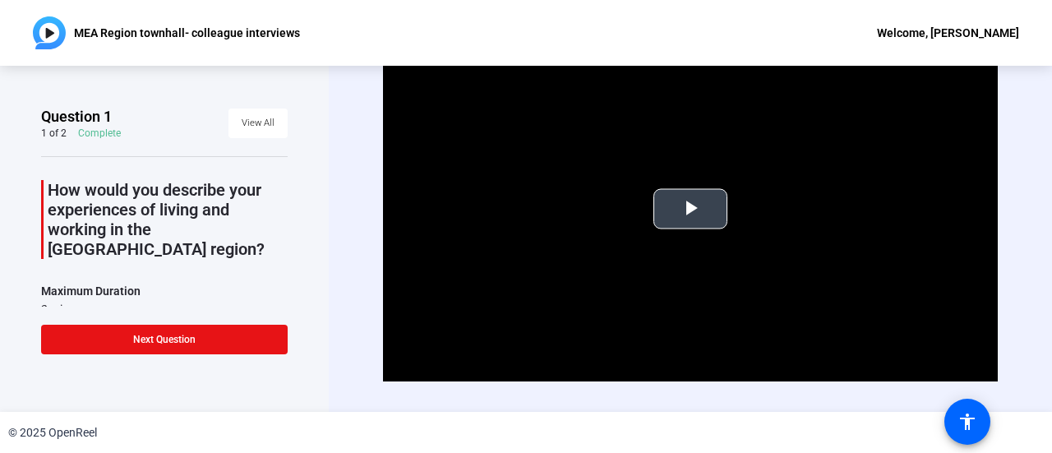
click at [690, 209] on span "Video Player" at bounding box center [690, 209] width 0 height 0
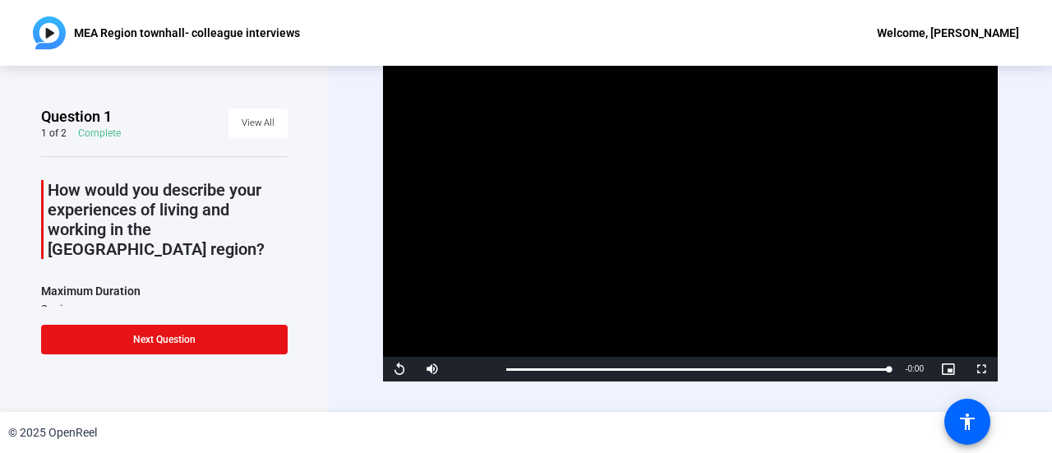
scroll to position [33, 0]
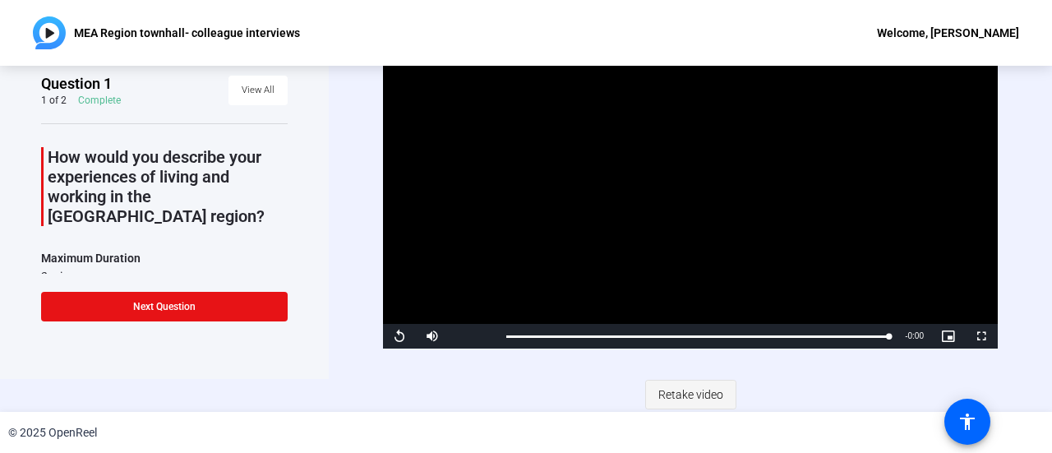
click at [702, 396] on span "Retake video" at bounding box center [690, 394] width 65 height 31
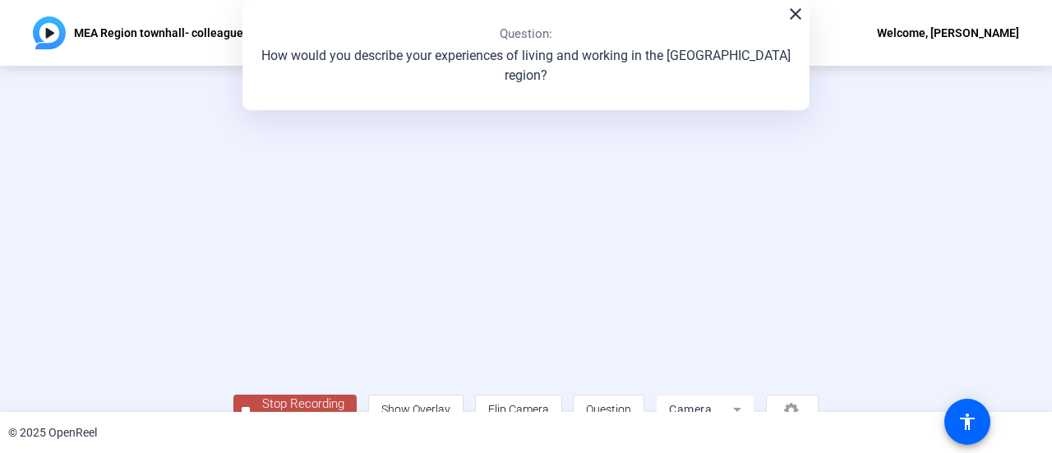
scroll to position [115, 0]
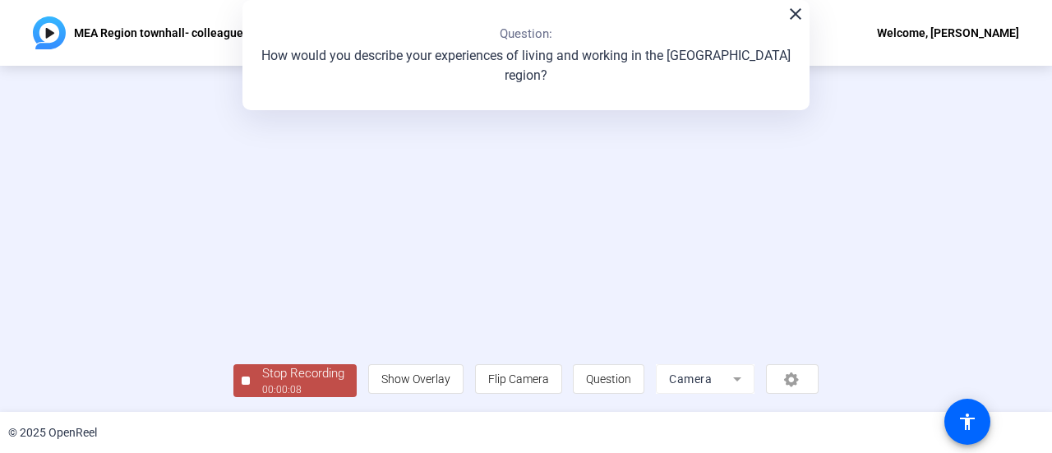
click at [262, 377] on div "Stop Recording" at bounding box center [303, 373] width 82 height 19
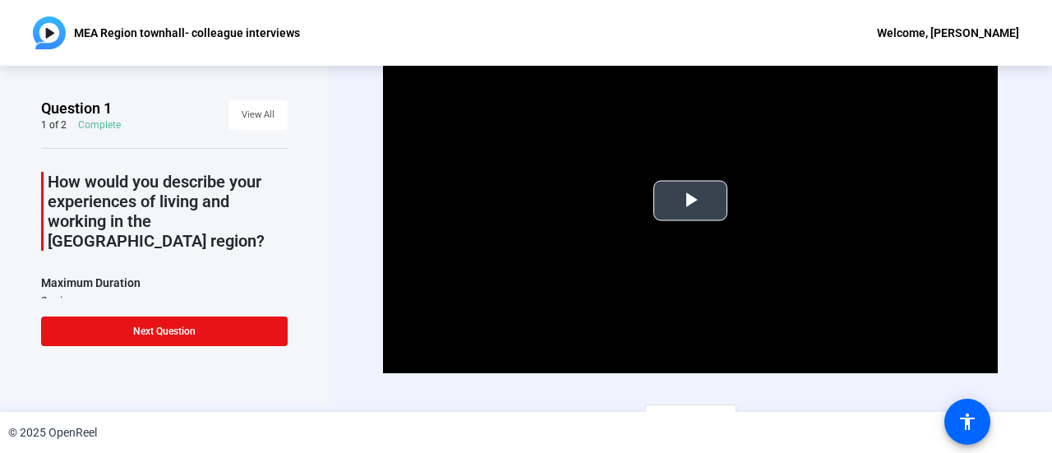
scroll to position [0, 0]
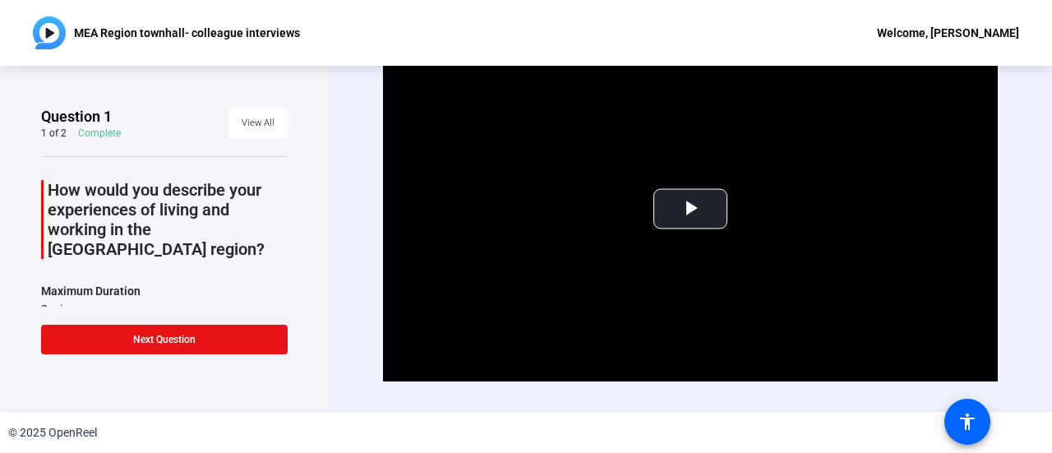
click at [1008, 293] on div "Video Player is loading. Play Video Play Mute Current Time 0:00 / Duration 0:09…" at bounding box center [690, 239] width 723 height 346
click at [787, 402] on div "Video Player is loading. Play Video Play Mute Current Time 0:00 / Duration 0:09…" at bounding box center [690, 238] width 615 height 406
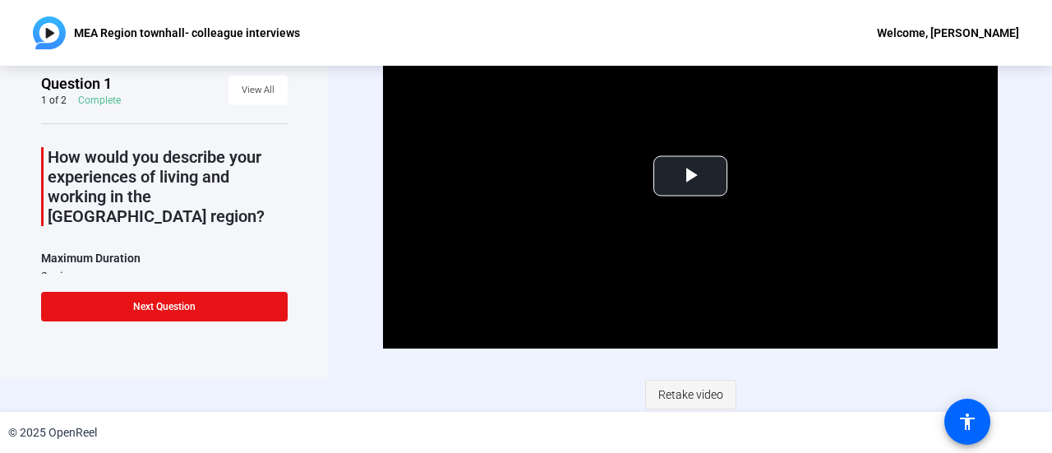
click at [676, 390] on span "Retake video" at bounding box center [690, 394] width 65 height 31
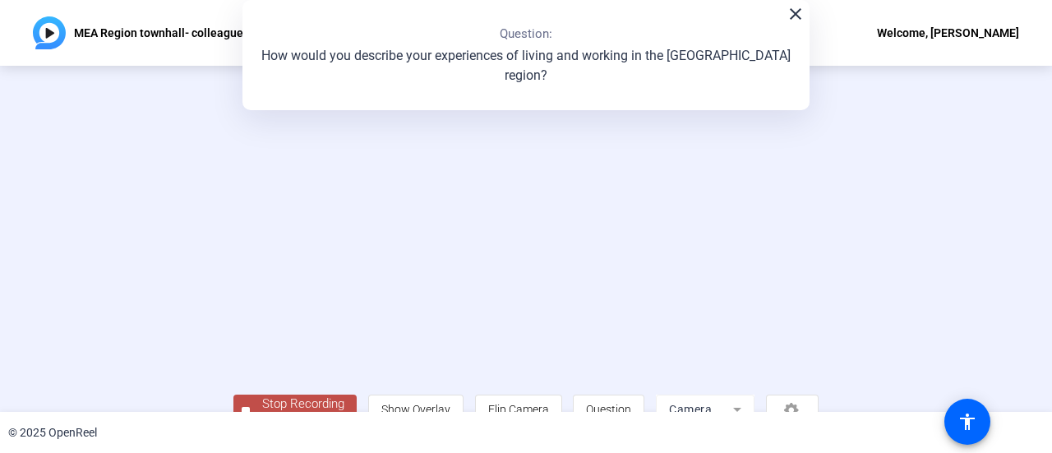
click at [665, 379] on video at bounding box center [525, 214] width 585 height 329
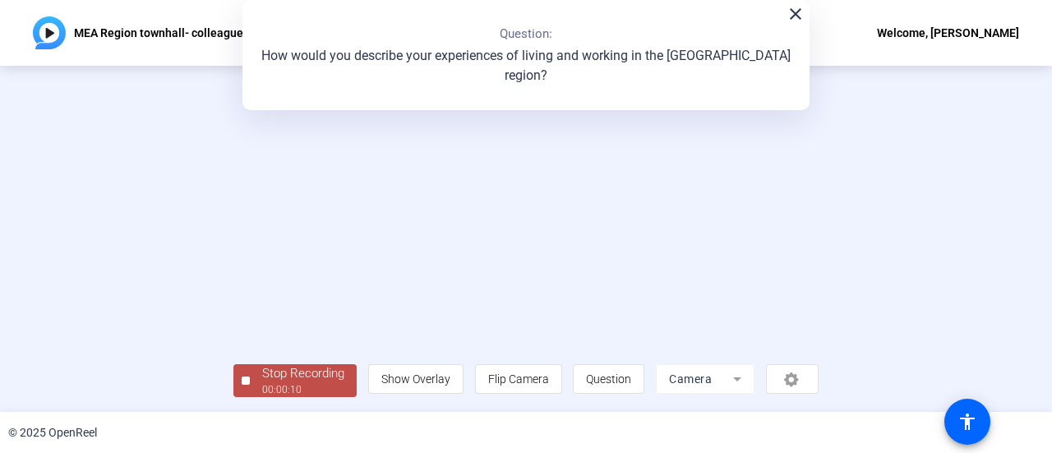
scroll to position [115, 0]
click at [262, 376] on div "Stop Recording" at bounding box center [303, 373] width 82 height 19
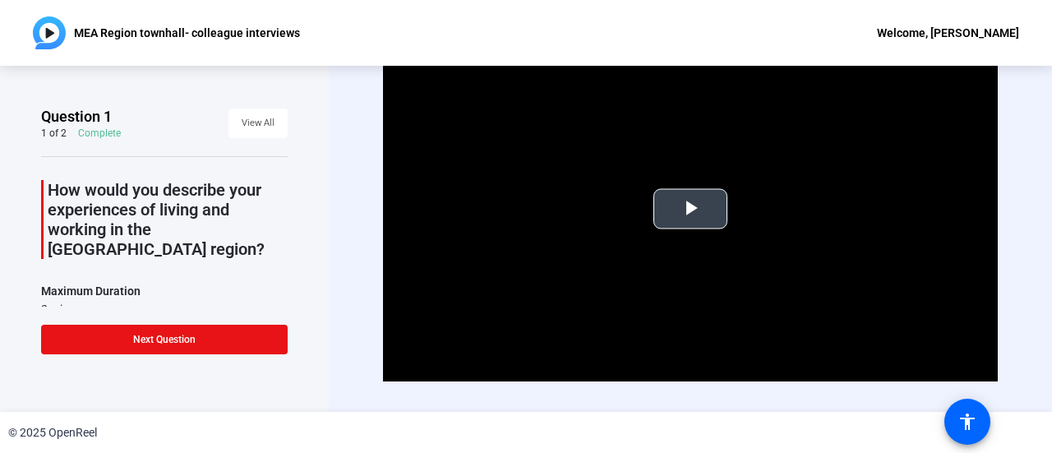
scroll to position [33, 0]
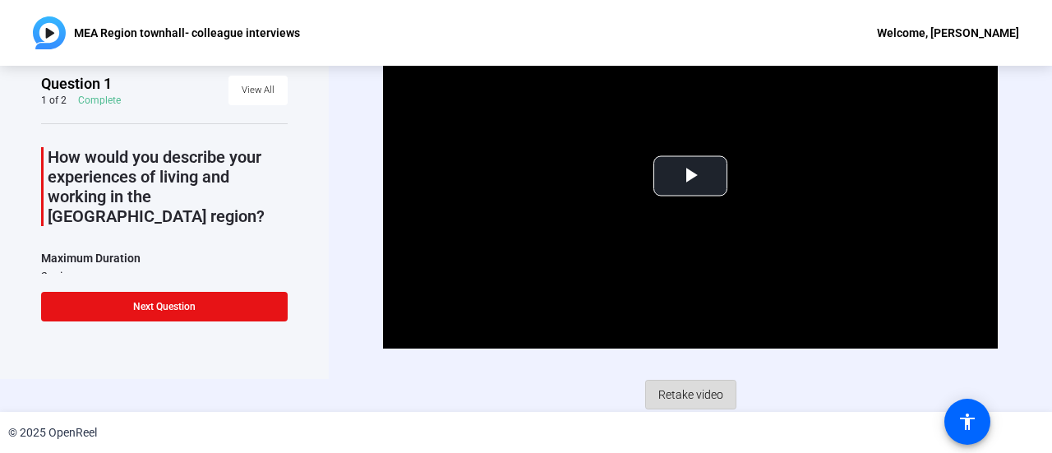
click at [677, 397] on span "Retake video" at bounding box center [690, 394] width 65 height 31
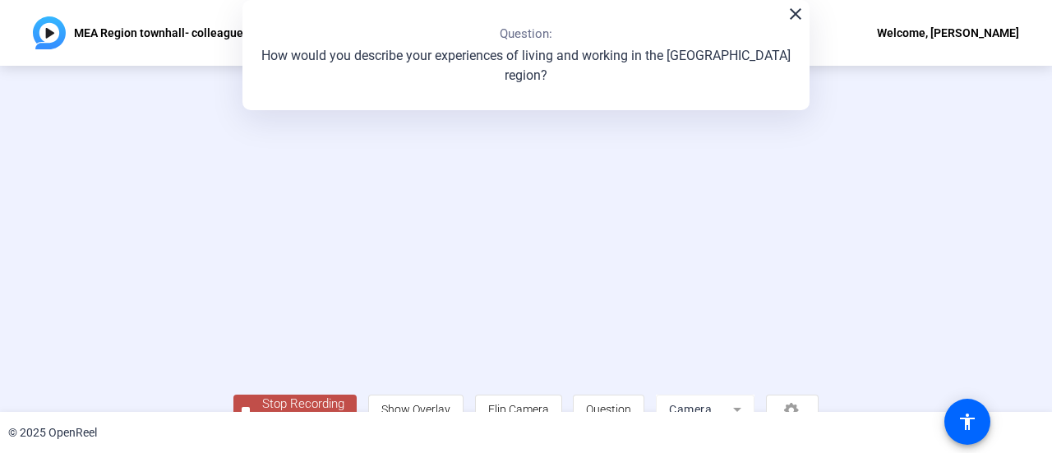
click at [67, 244] on div "Stop Recording 00:00:38 person Show Overlay flip Flip Camera question_mark Ques…" at bounding box center [526, 239] width 1052 height 346
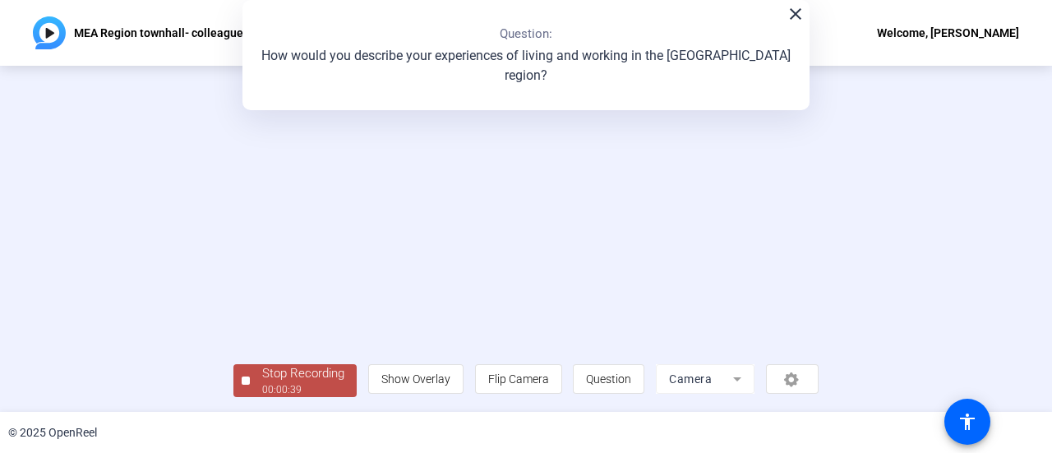
scroll to position [115, 0]
drag, startPoint x: 134, startPoint y: 371, endPoint x: 376, endPoint y: 364, distance: 242.6
click at [262, 371] on div "Stop Recording" at bounding box center [303, 373] width 82 height 19
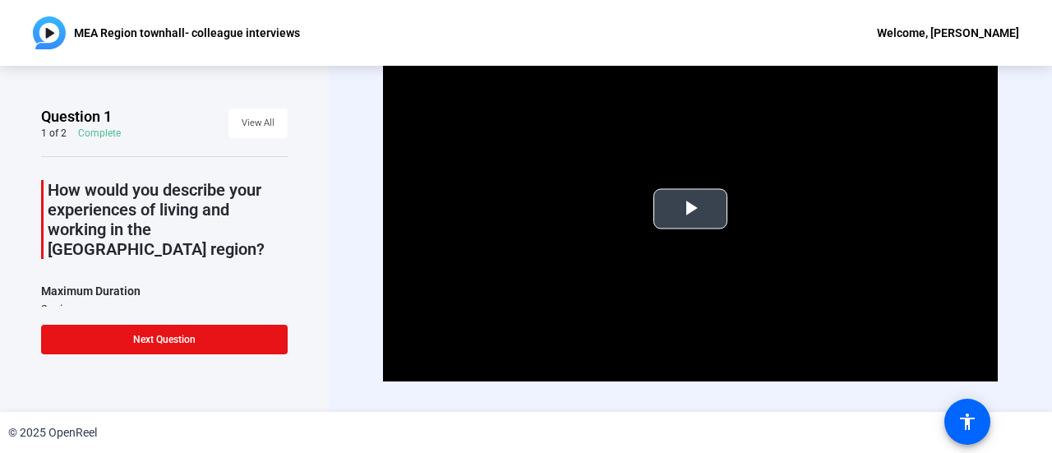
click at [690, 209] on span "Video Player" at bounding box center [690, 209] width 0 height 0
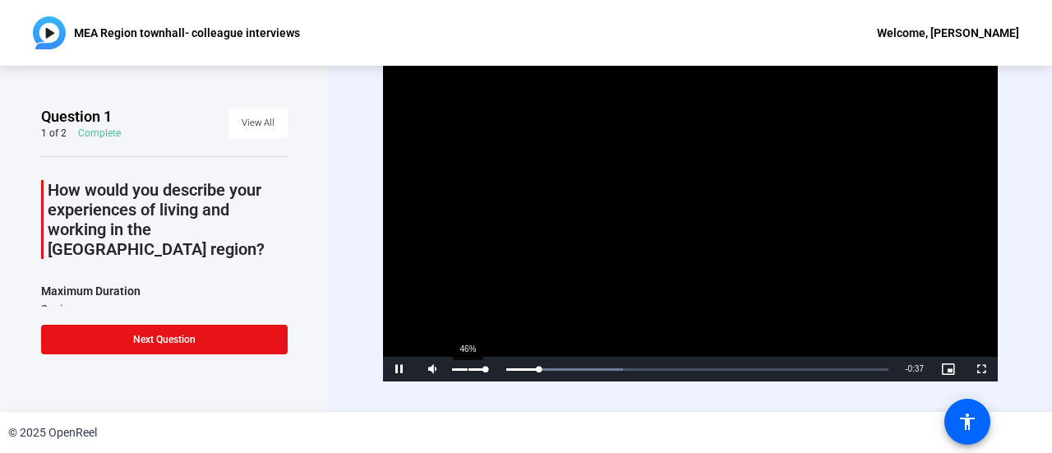
click at [467, 368] on div "46%" at bounding box center [469, 369] width 34 height 2
click at [464, 368] on div "Volume Level" at bounding box center [458, 369] width 13 height 2
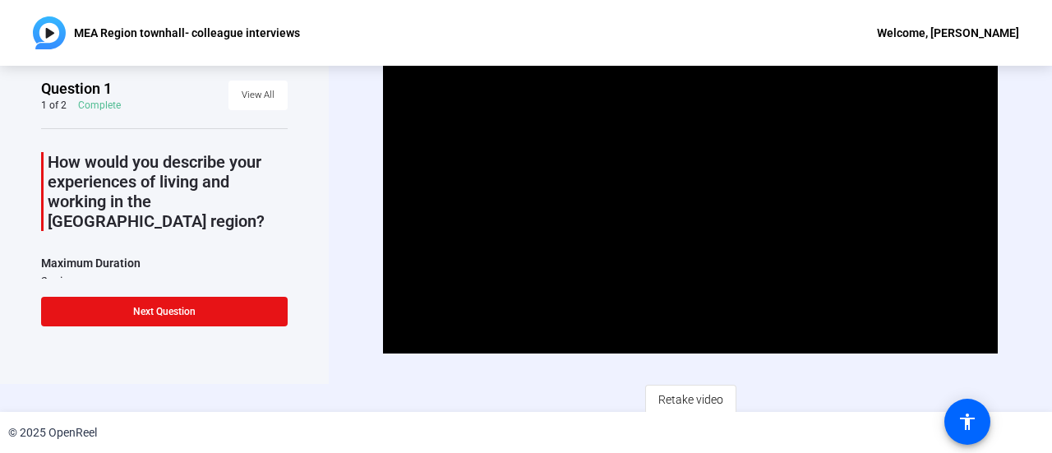
scroll to position [33, 0]
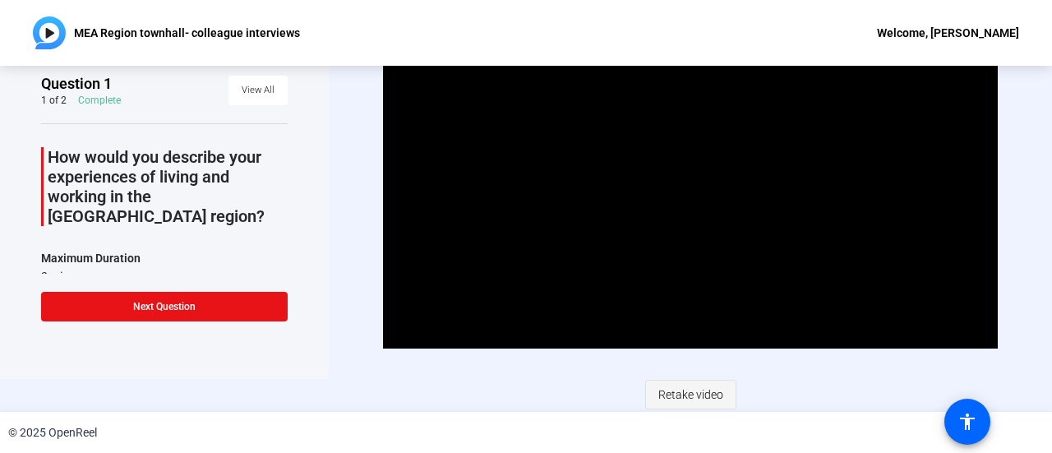
click at [688, 395] on span "Retake video" at bounding box center [690, 394] width 65 height 31
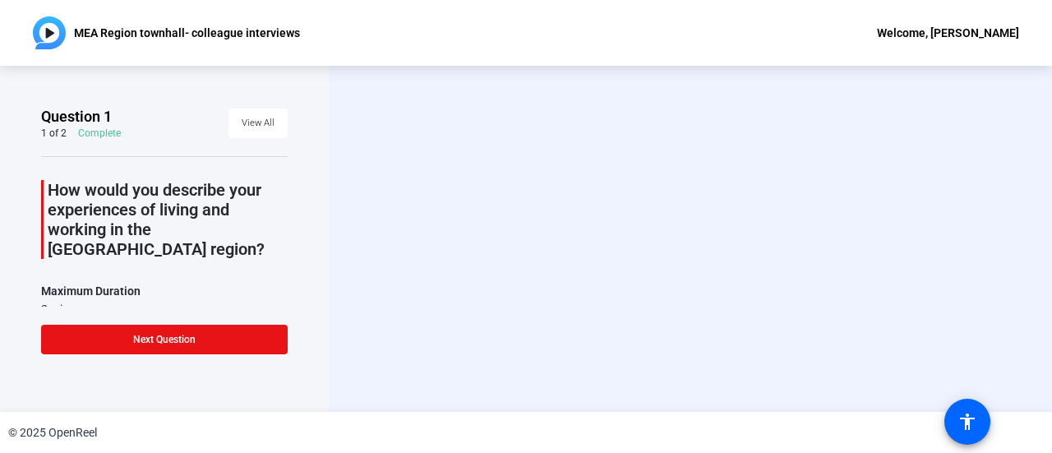
scroll to position [0, 0]
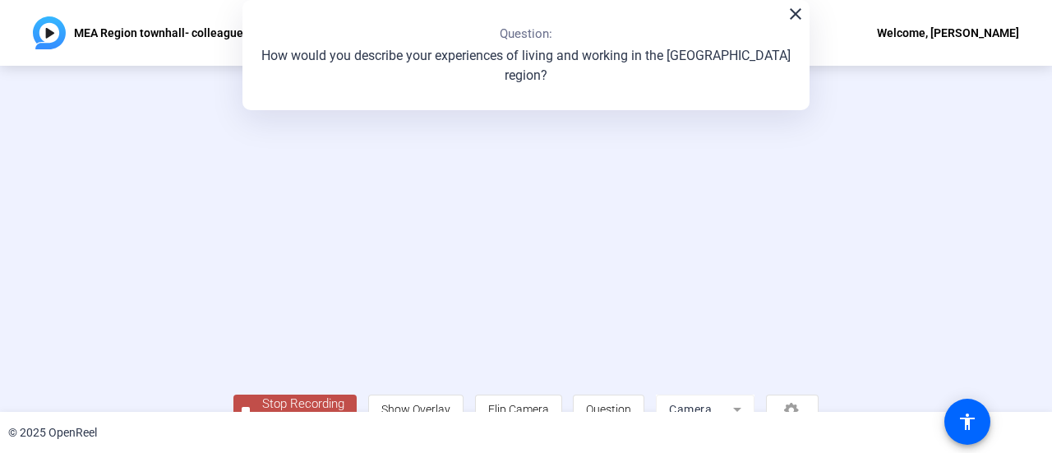
click at [233, 251] on video at bounding box center [525, 214] width 585 height 329
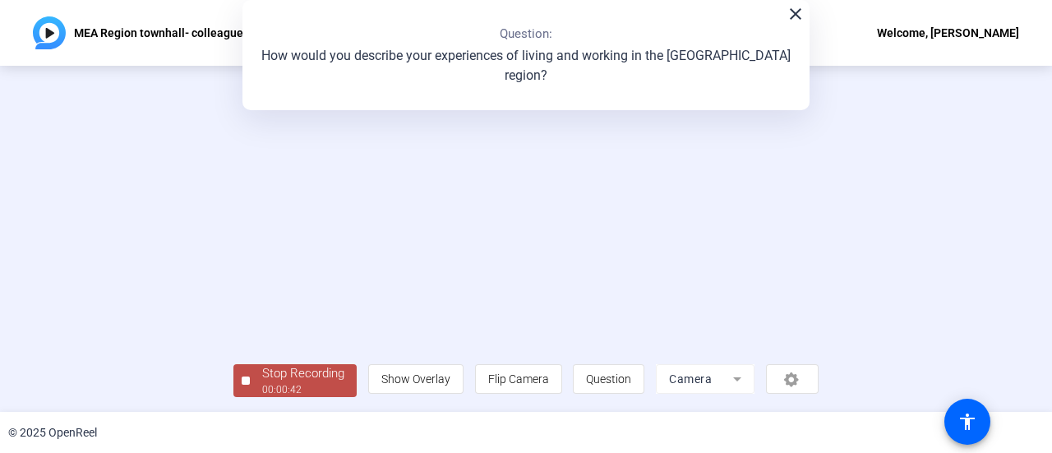
scroll to position [115, 0]
click at [262, 369] on div "Stop Recording" at bounding box center [303, 373] width 82 height 19
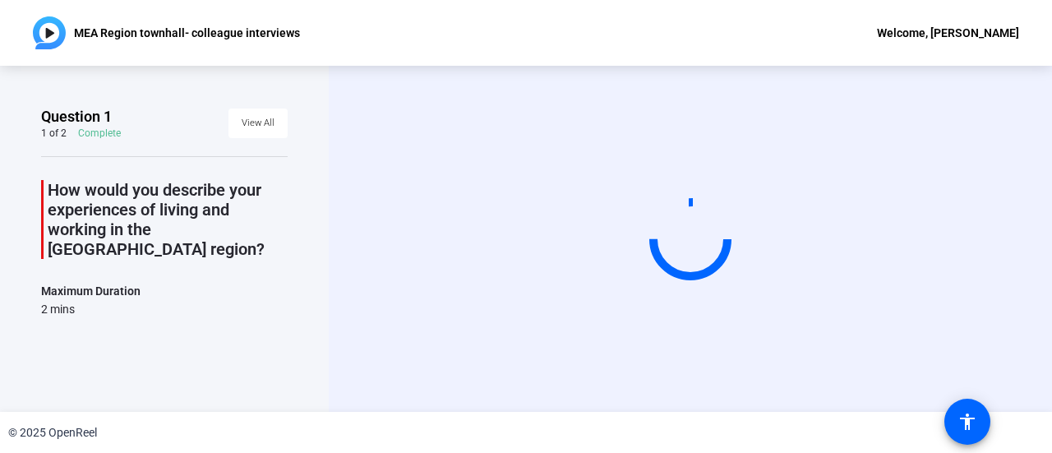
scroll to position [0, 0]
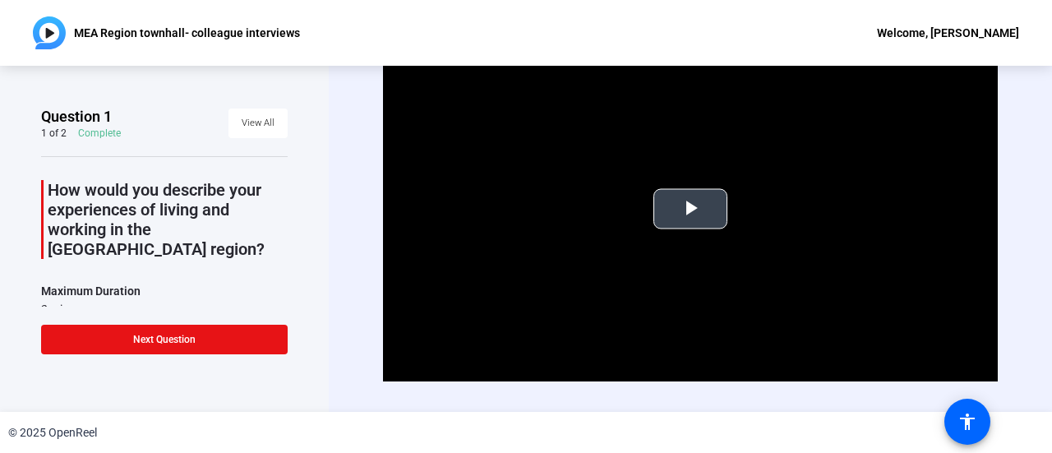
click at [690, 209] on span "Video Player" at bounding box center [690, 209] width 0 height 0
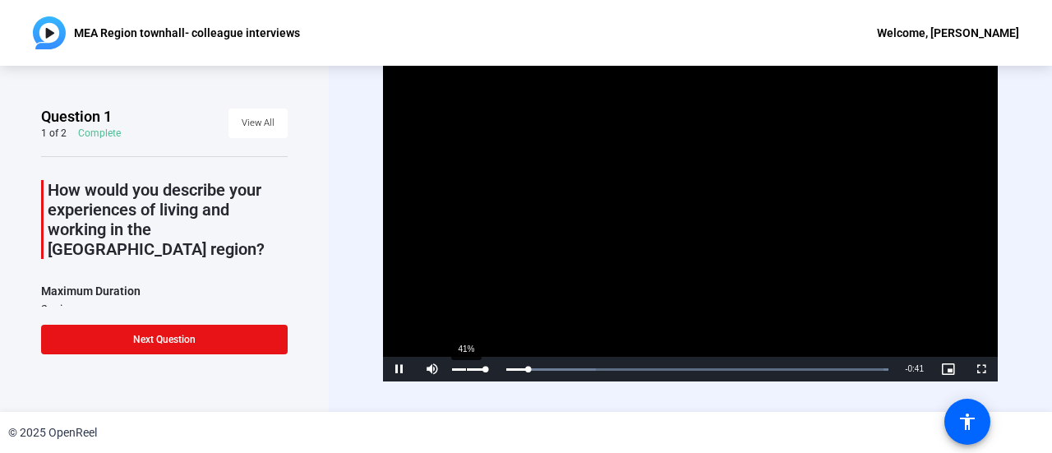
click at [465, 362] on div "41%" at bounding box center [468, 369] width 41 height 25
click at [467, 368] on div "46%" at bounding box center [469, 369] width 34 height 2
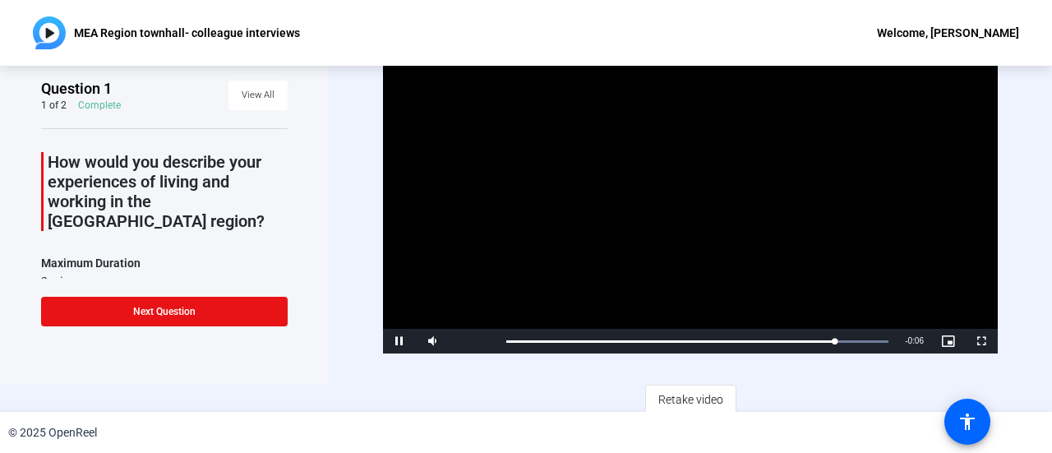
scroll to position [33, 0]
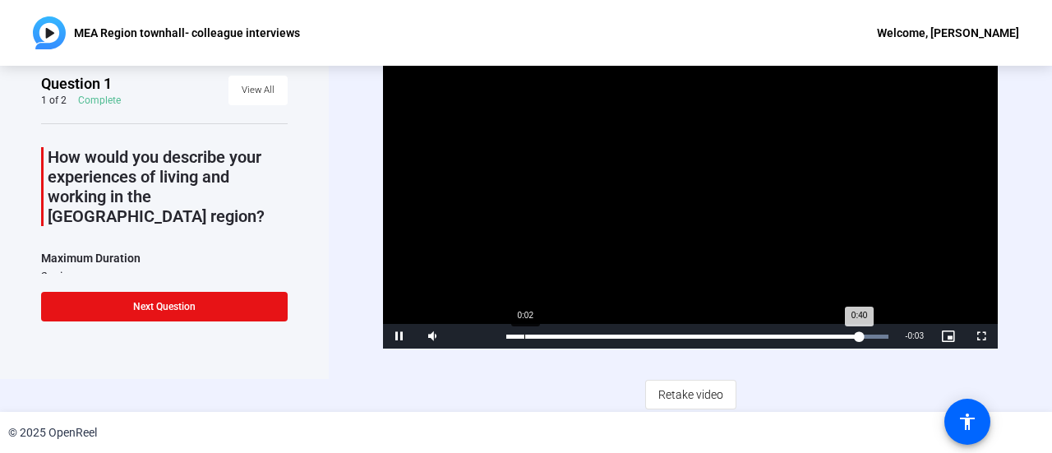
drag, startPoint x: 524, startPoint y: 330, endPoint x: 518, endPoint y: 338, distance: 10.0
click at [524, 330] on div "Loaded : 100.00% 0:02 0:40" at bounding box center [697, 336] width 399 height 25
click at [464, 335] on div "Volume Level" at bounding box center [458, 336] width 12 height 2
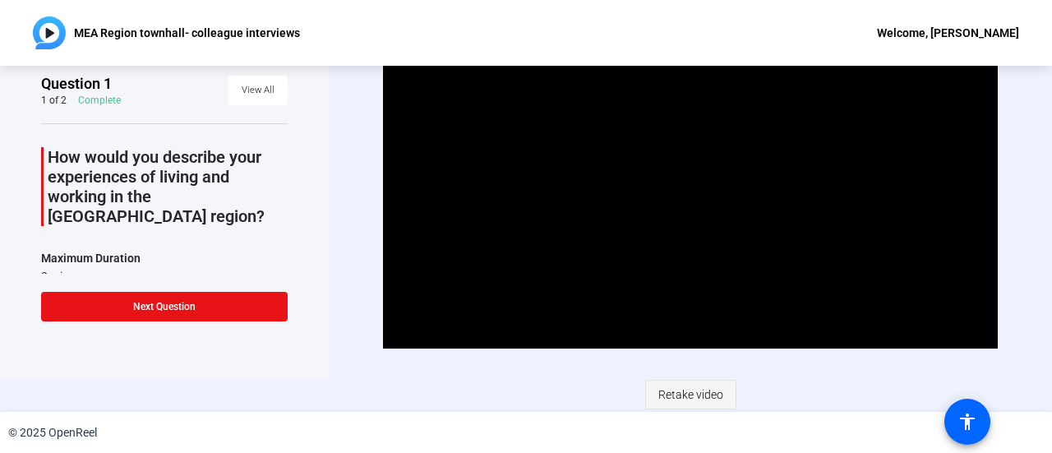
click at [692, 390] on span "Retake video" at bounding box center [690, 394] width 65 height 31
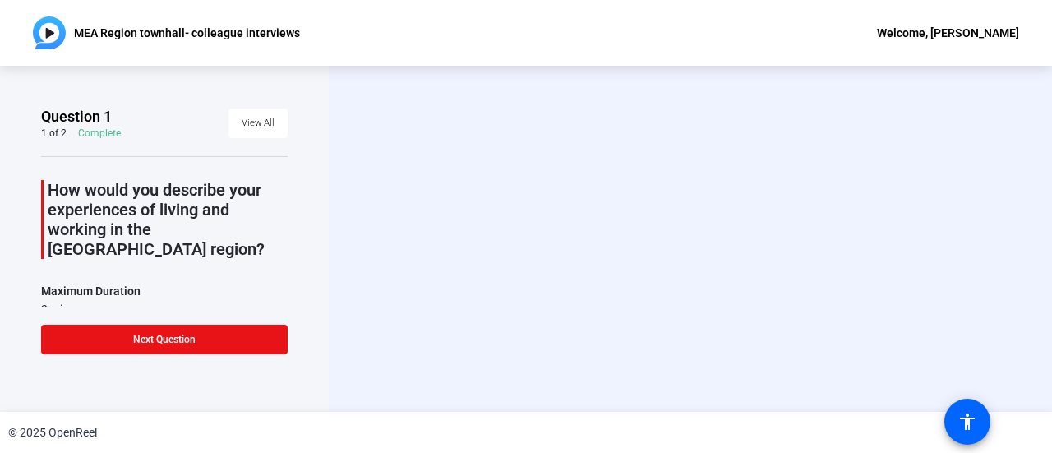
scroll to position [0, 0]
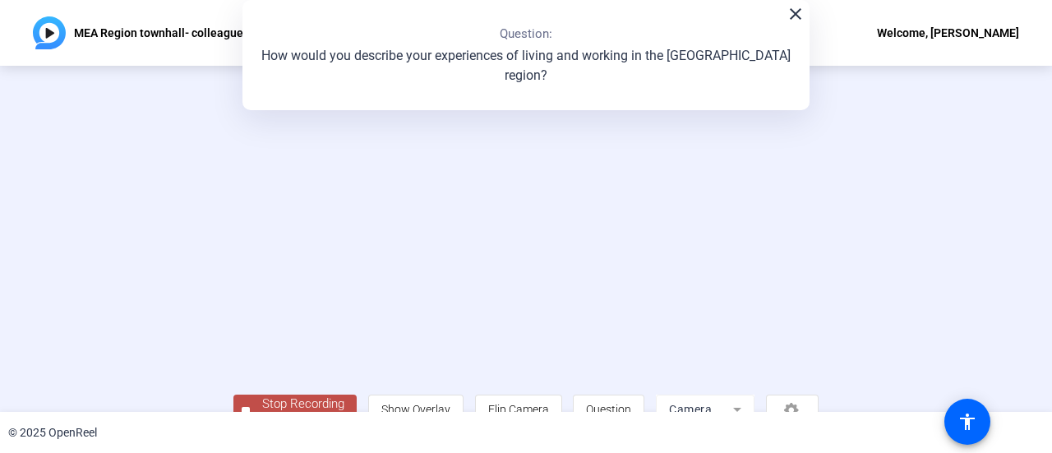
click at [233, 307] on video at bounding box center [525, 214] width 585 height 329
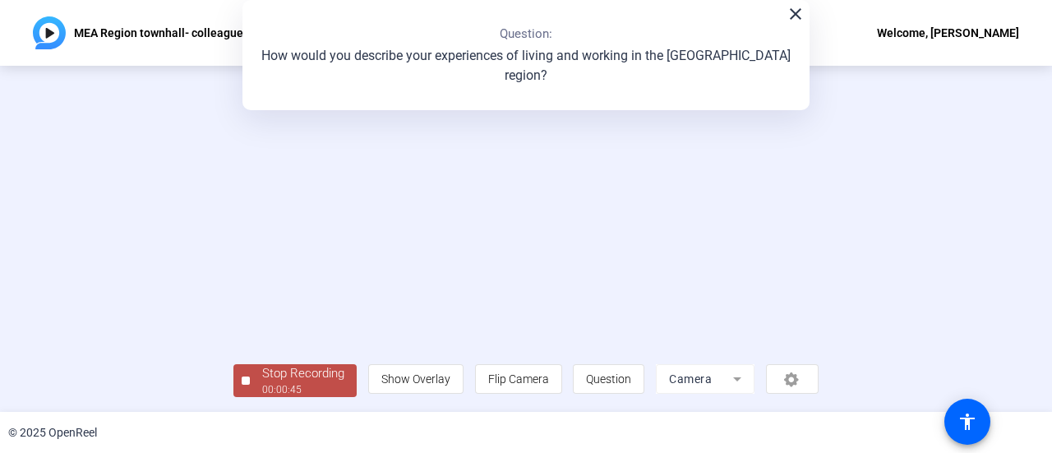
click at [262, 374] on div "Stop Recording" at bounding box center [303, 373] width 82 height 19
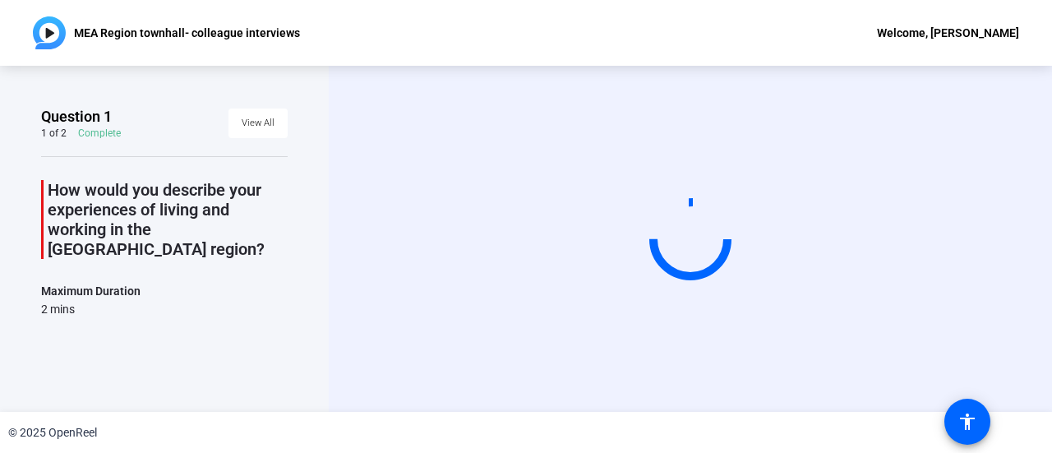
scroll to position [0, 0]
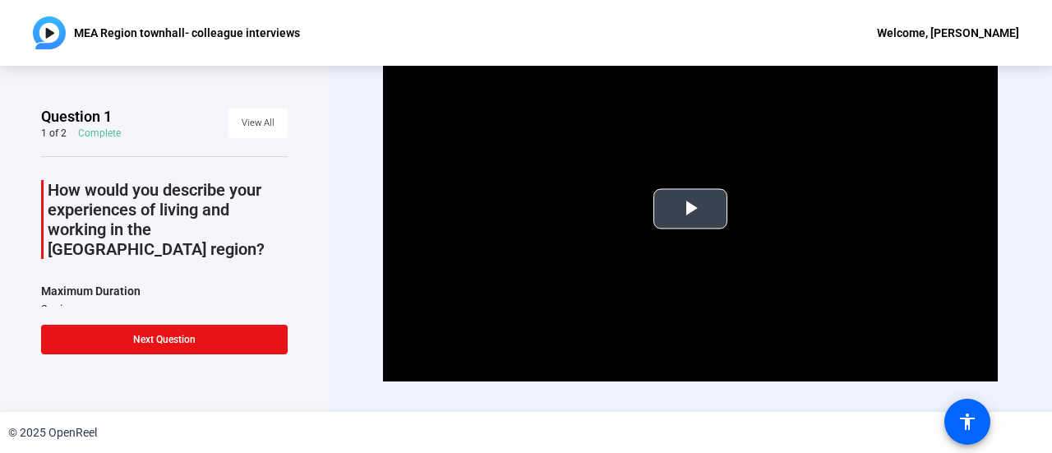
click at [690, 209] on span "Video Player" at bounding box center [690, 209] width 0 height 0
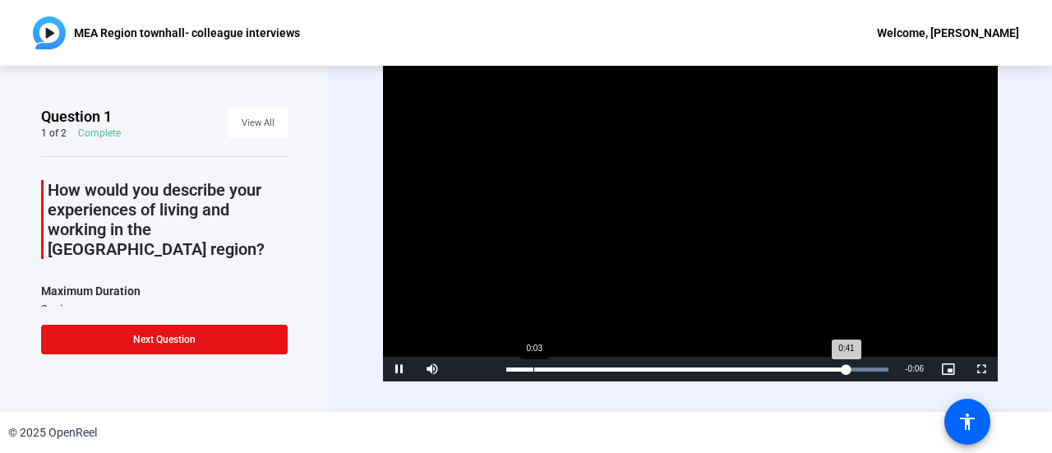
click at [531, 367] on div "0:41" at bounding box center [676, 369] width 340 height 4
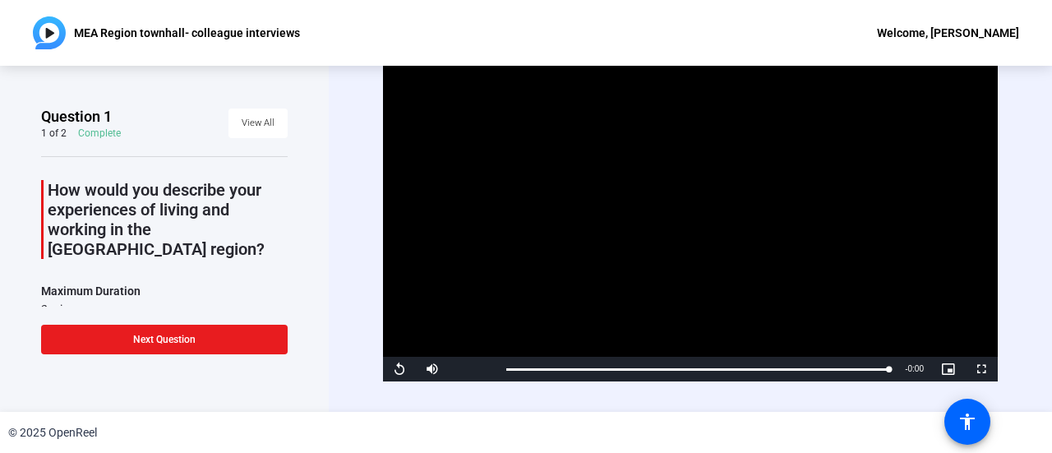
click at [183, 346] on span at bounding box center [164, 339] width 247 height 39
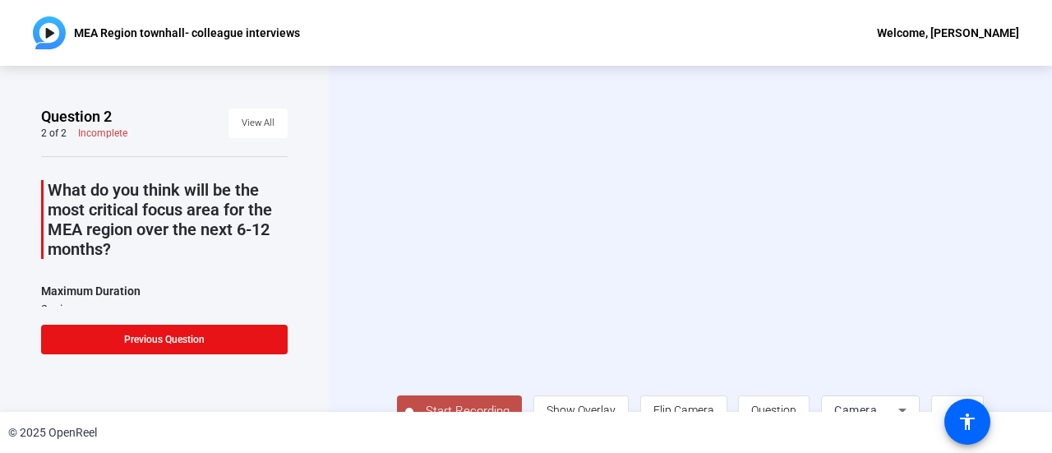
click at [1022, 241] on div "Start Recording person Show Overlay flip Flip Camera question_mark Question Cam…" at bounding box center [690, 239] width 723 height 346
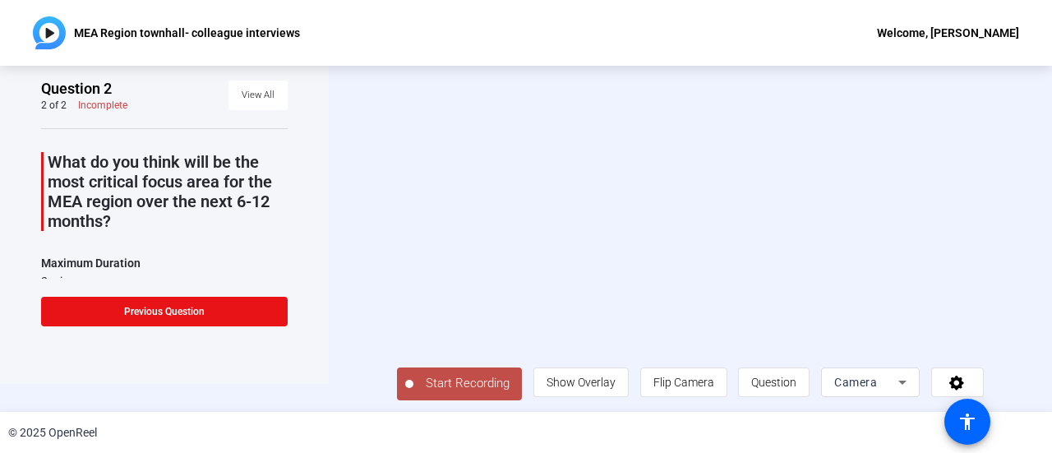
scroll to position [36, 0]
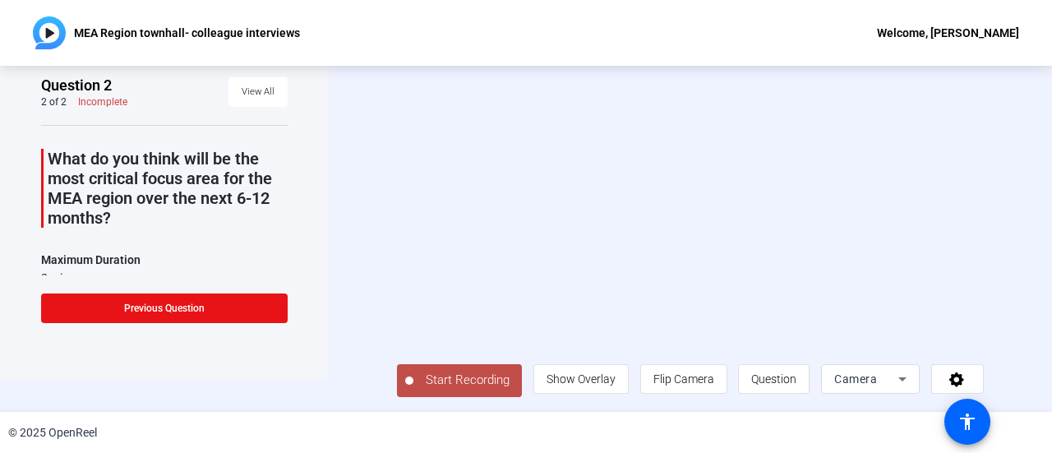
click at [455, 371] on span "Start Recording" at bounding box center [467, 380] width 108 height 19
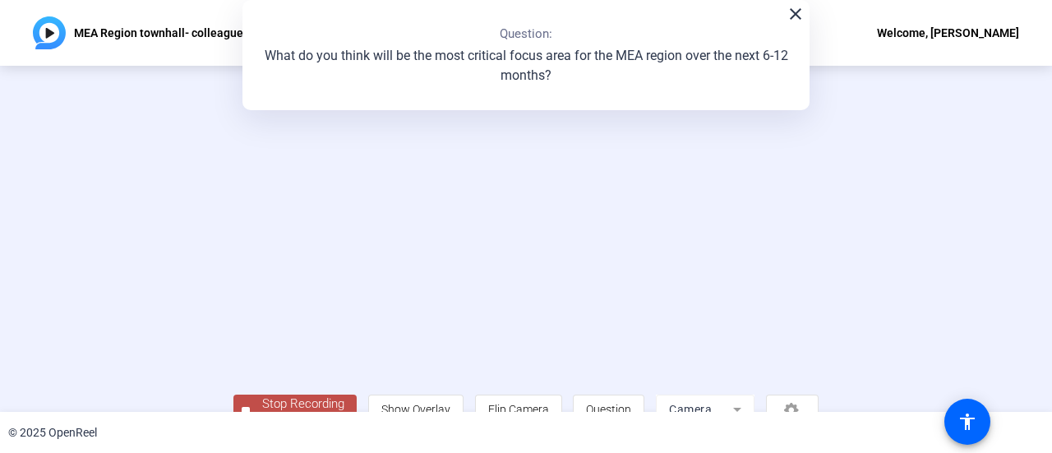
click at [233, 236] on video at bounding box center [525, 214] width 585 height 329
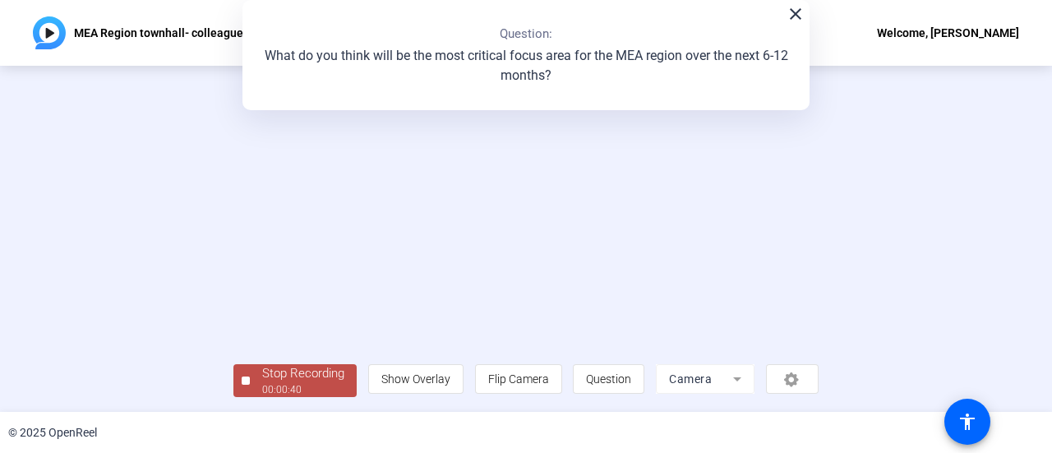
scroll to position [115, 0]
click at [262, 371] on div "Stop Recording" at bounding box center [303, 373] width 82 height 19
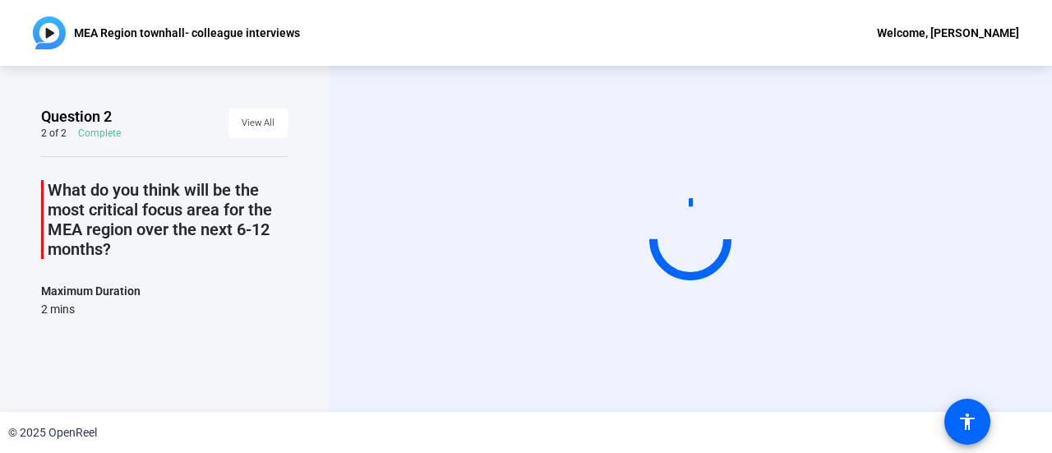
scroll to position [0, 0]
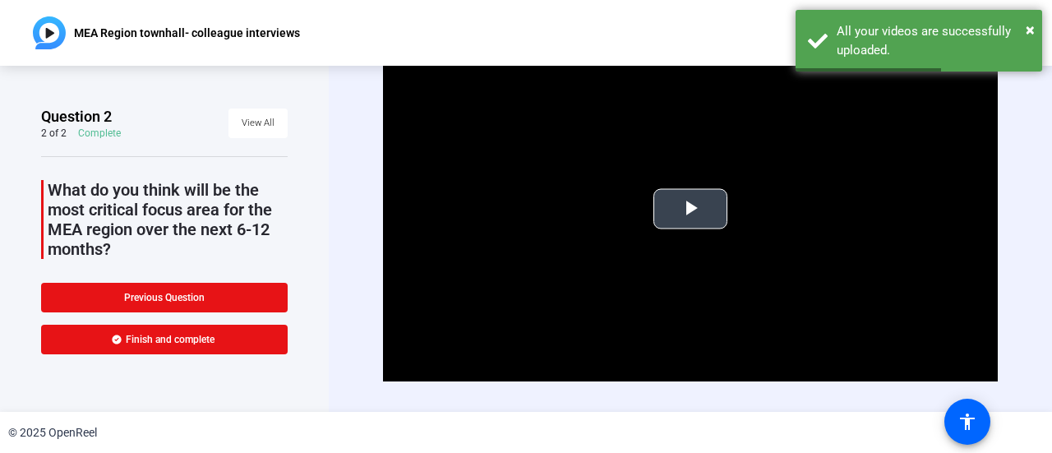
click at [690, 209] on span "Video Player" at bounding box center [690, 209] width 0 height 0
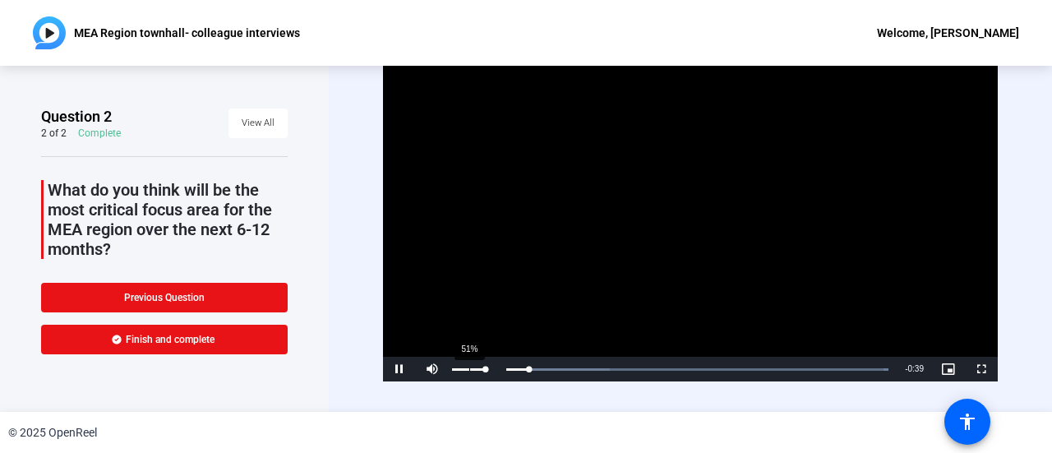
click at [468, 368] on div "51%" at bounding box center [469, 369] width 34 height 2
click at [597, 398] on div "Video Player is loading. Play Video Replay Mute 76% Current Time 0:41 / Duratio…" at bounding box center [690, 238] width 615 height 406
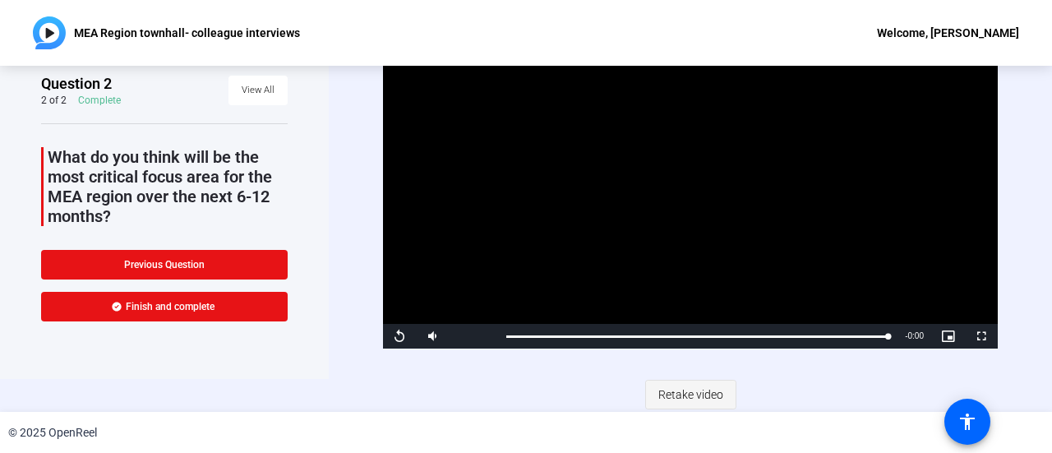
click at [671, 389] on span "Retake video" at bounding box center [690, 394] width 65 height 31
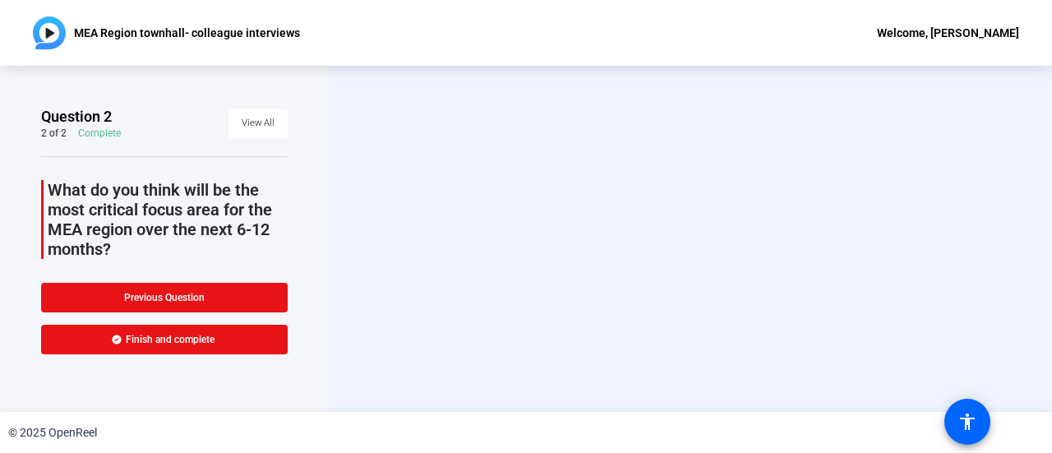
scroll to position [0, 0]
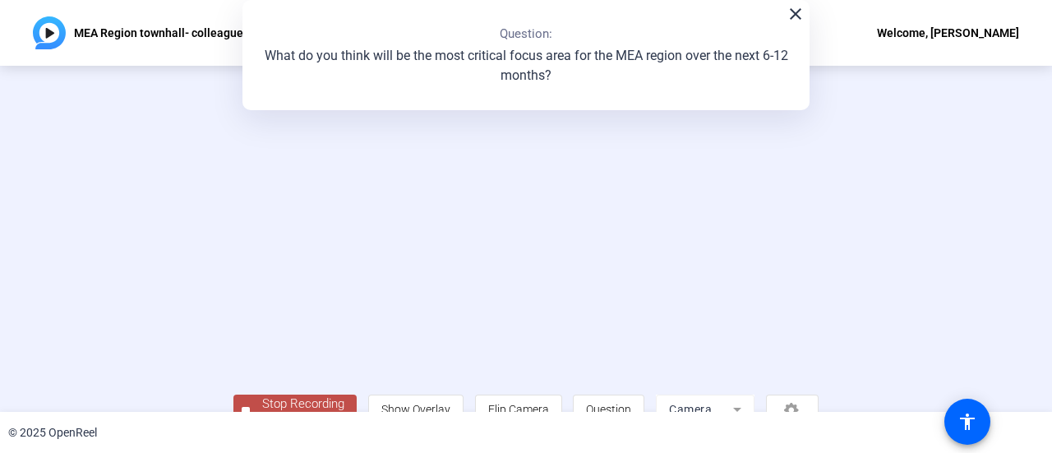
click at [233, 309] on video at bounding box center [525, 214] width 585 height 329
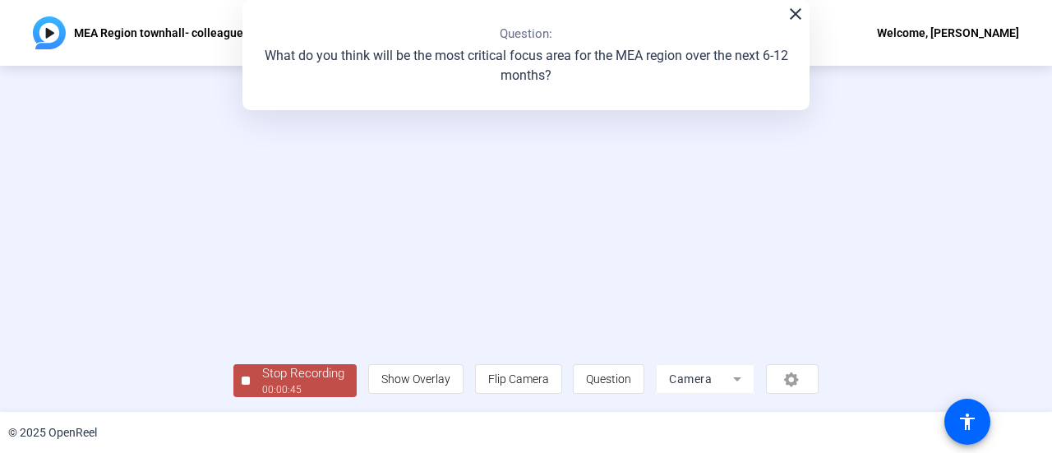
click at [262, 392] on div "00:00:45" at bounding box center [303, 389] width 82 height 15
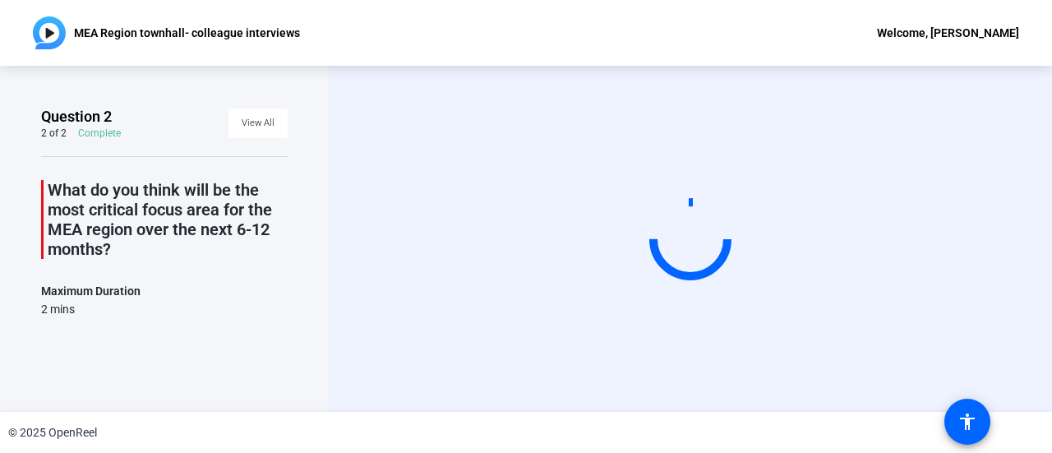
scroll to position [0, 0]
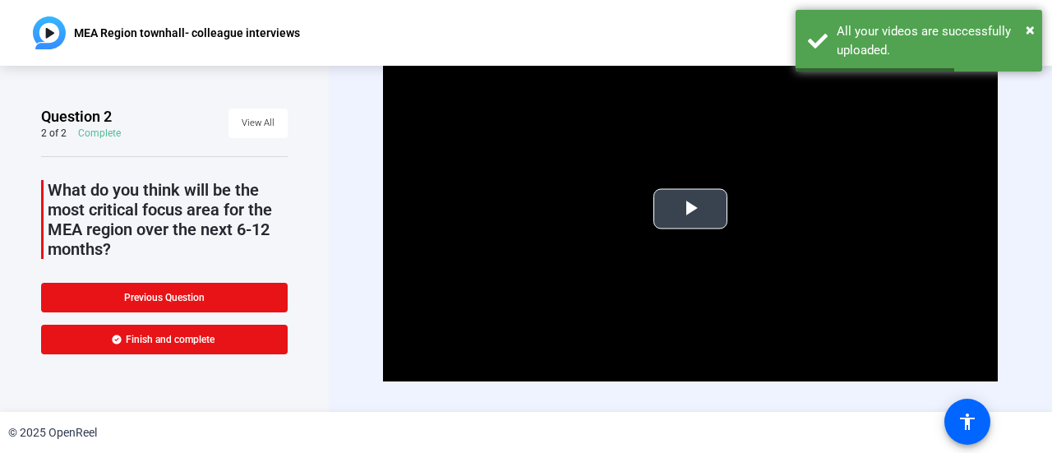
click at [690, 209] on span "Video Player" at bounding box center [690, 209] width 0 height 0
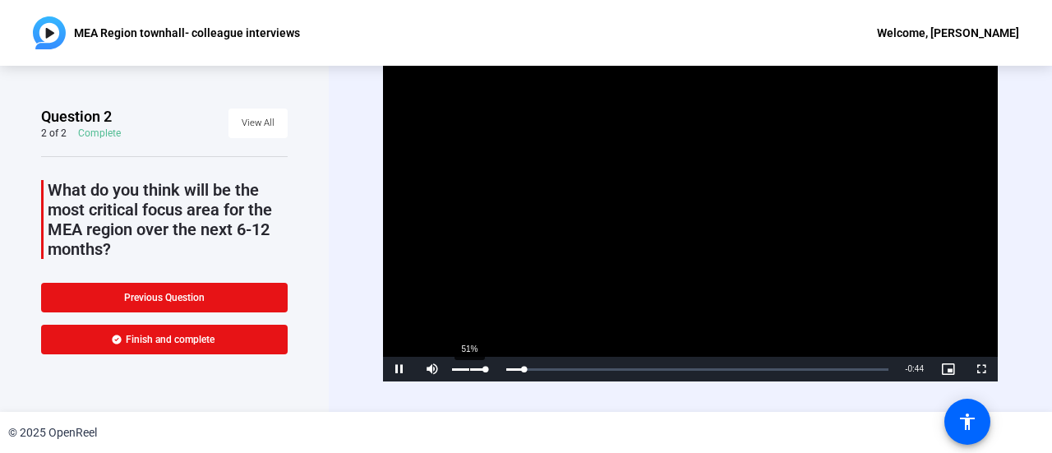
click at [467, 371] on div "51%" at bounding box center [468, 369] width 41 height 25
click at [465, 368] on div "Volume Level" at bounding box center [469, 369] width 34 height 2
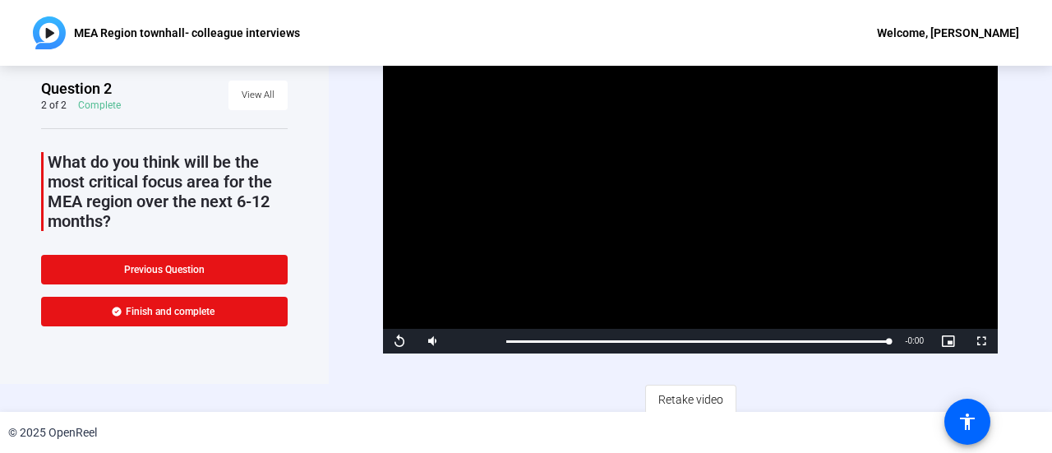
scroll to position [33, 0]
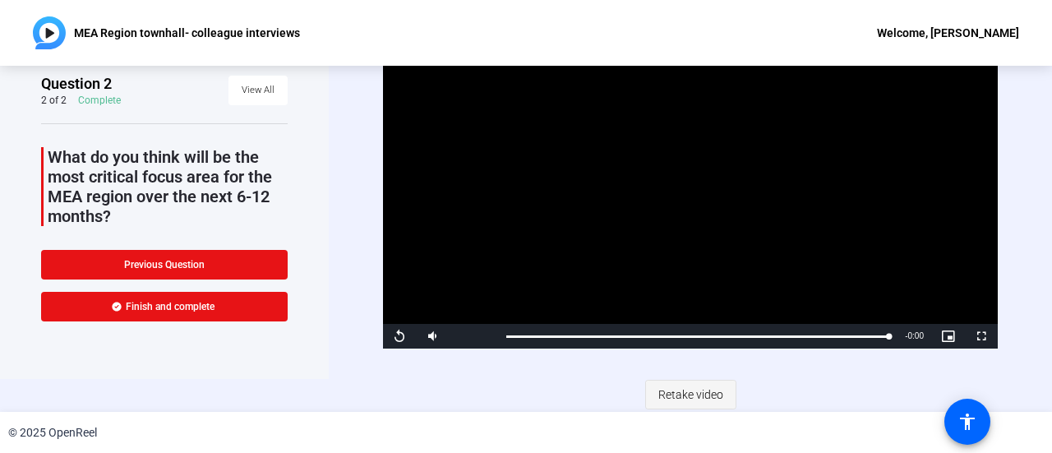
click at [675, 392] on span "Retake video" at bounding box center [690, 394] width 65 height 31
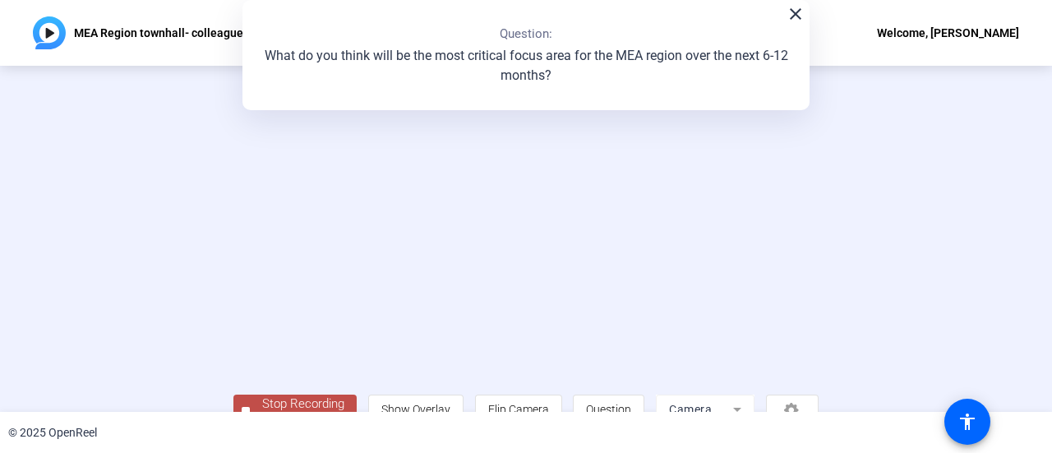
scroll to position [115, 0]
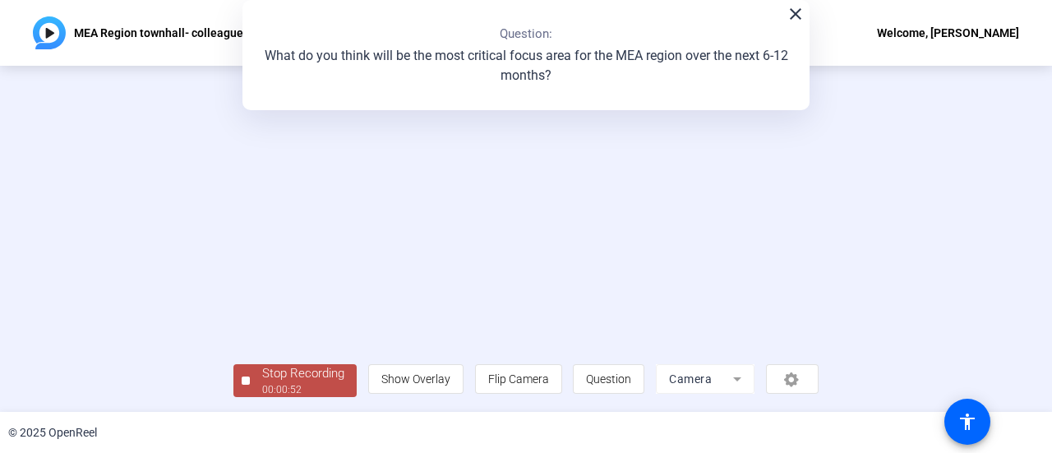
click at [262, 371] on div "Stop Recording" at bounding box center [303, 373] width 82 height 19
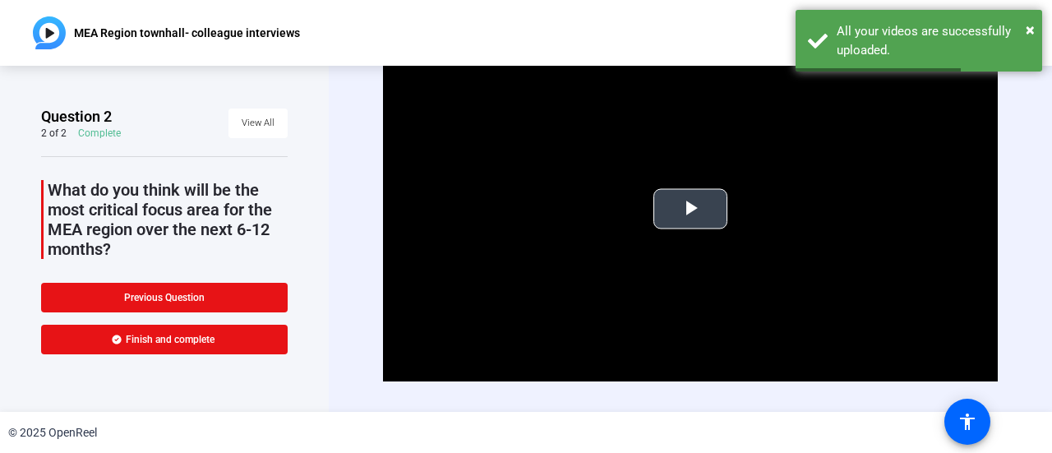
click at [690, 209] on span "Video Player" at bounding box center [690, 209] width 0 height 0
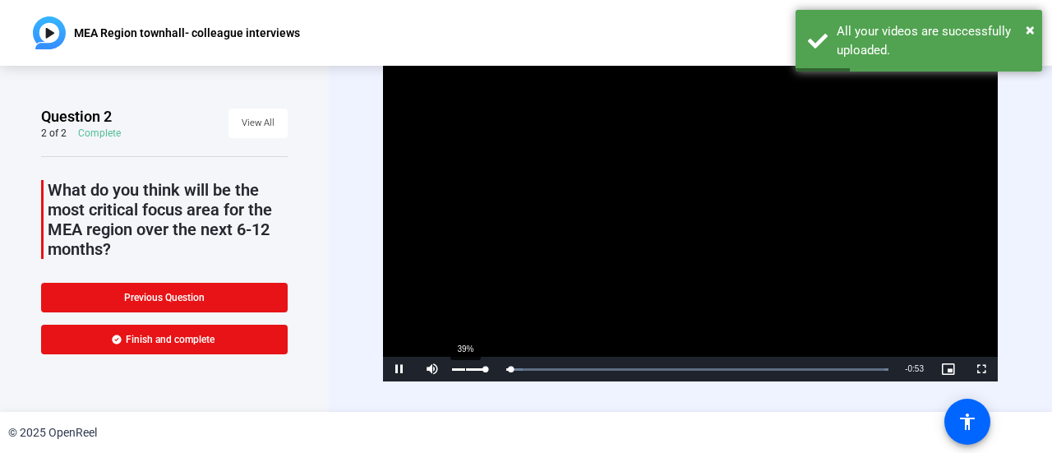
click at [465, 369] on div "39%" at bounding box center [468, 369] width 41 height 25
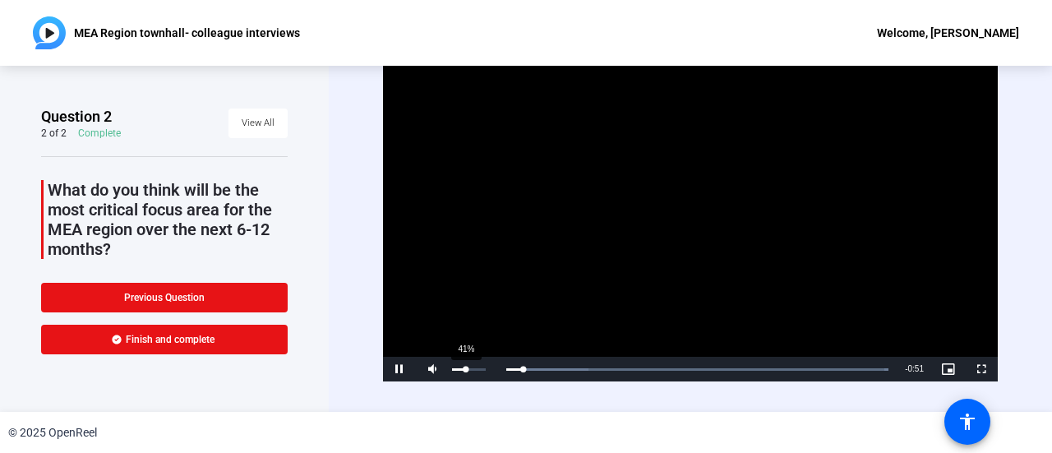
click at [464, 368] on div "41%" at bounding box center [469, 369] width 34 height 2
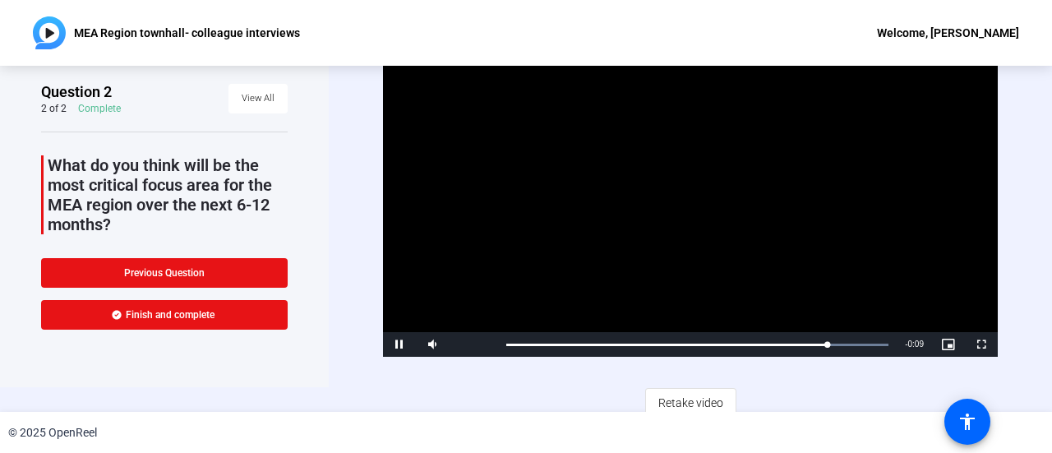
scroll to position [33, 0]
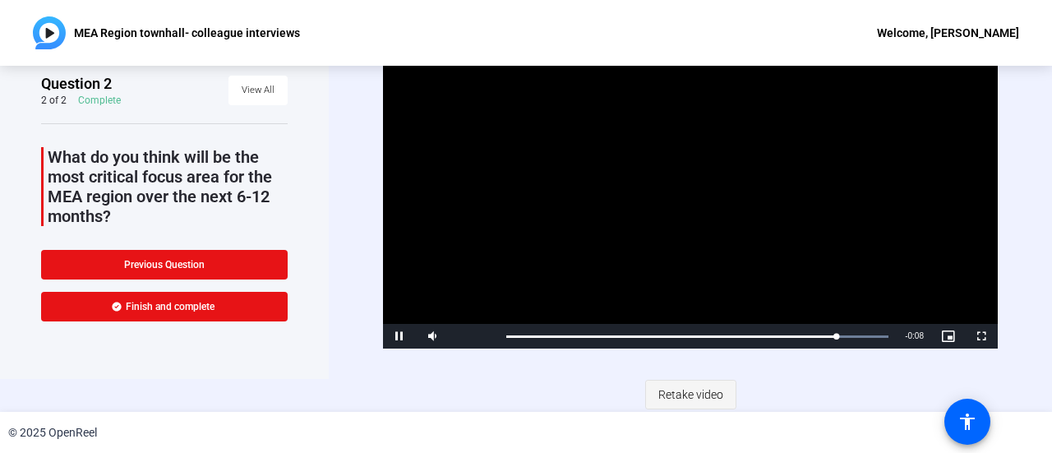
click at [672, 394] on span "Retake video" at bounding box center [690, 394] width 65 height 31
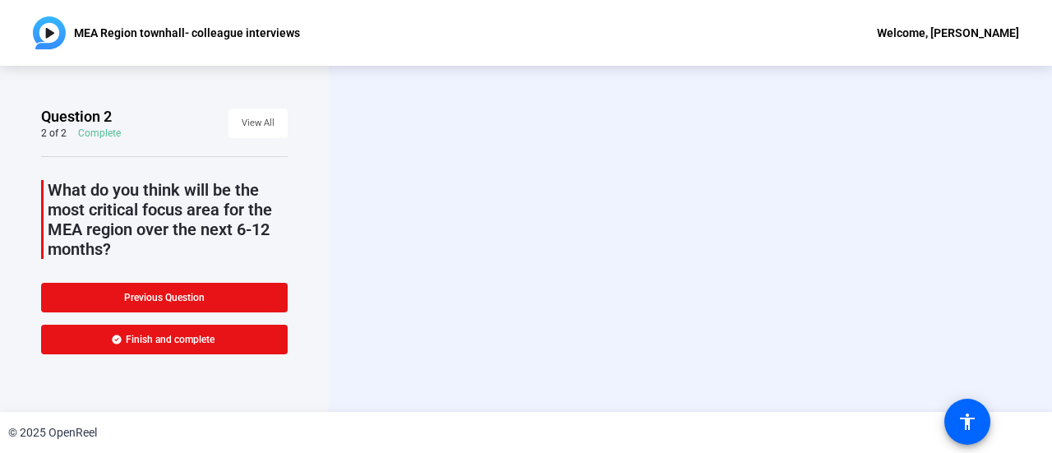
scroll to position [0, 0]
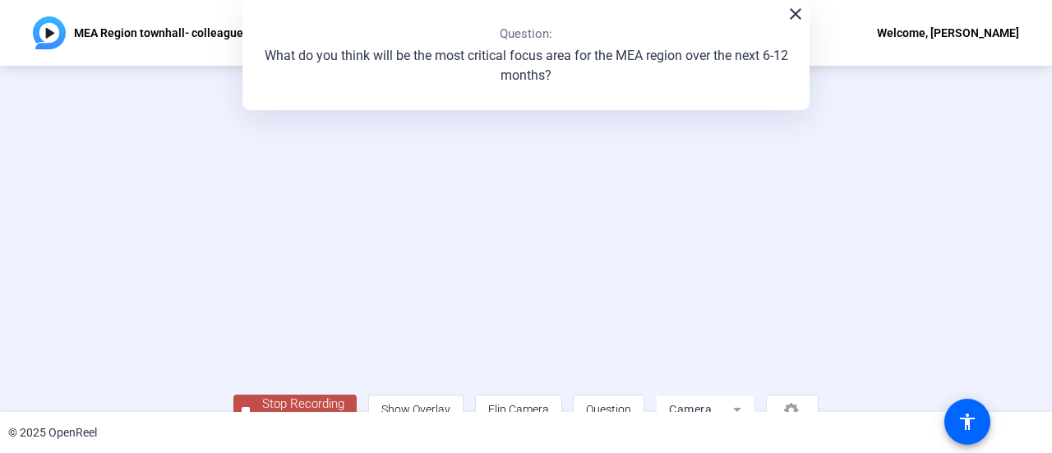
click at [233, 242] on video at bounding box center [525, 214] width 585 height 329
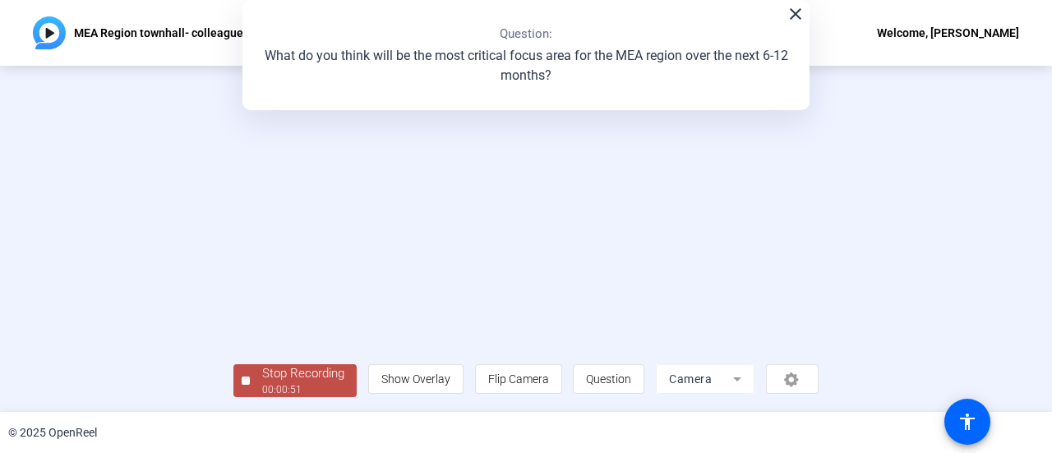
scroll to position [115, 0]
click at [262, 385] on div "00:00:52" at bounding box center [303, 389] width 82 height 15
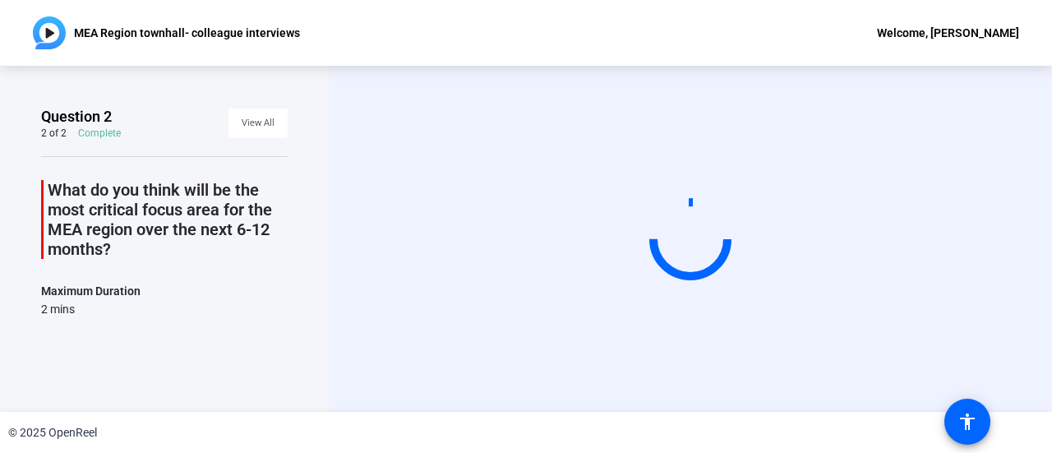
scroll to position [0, 0]
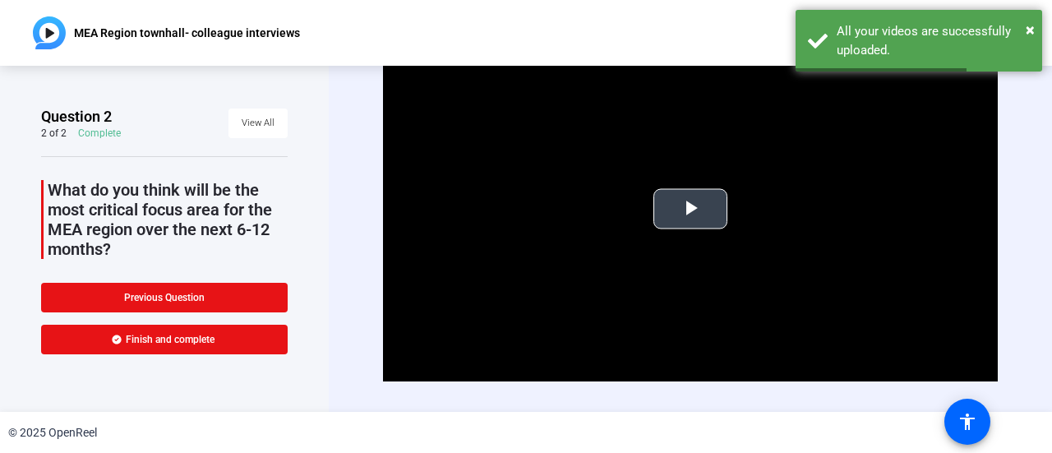
click at [690, 209] on span "Video Player" at bounding box center [690, 209] width 0 height 0
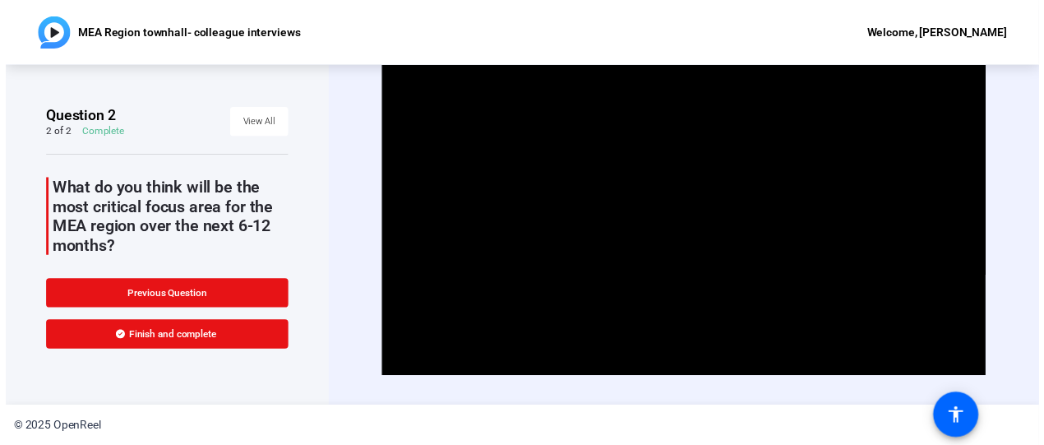
scroll to position [33, 0]
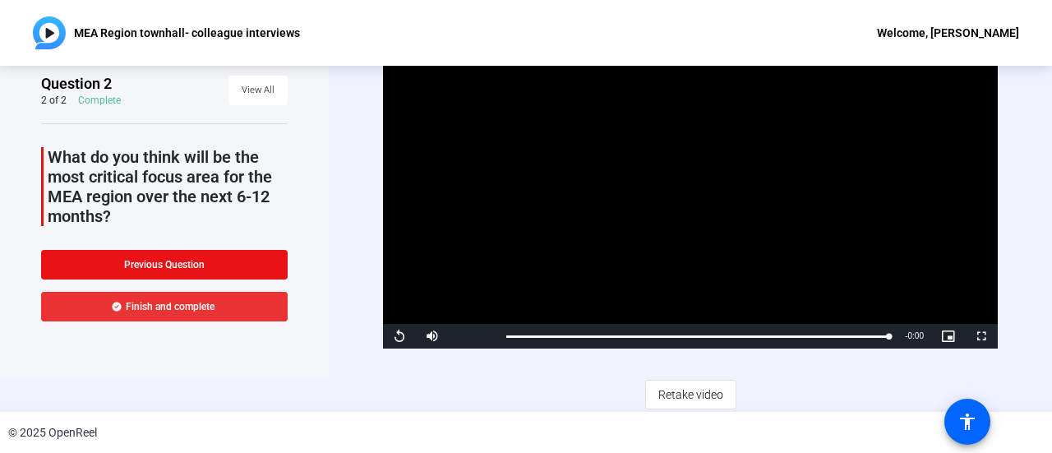
click at [151, 306] on span "Finish and complete" at bounding box center [170, 306] width 89 height 13
